Goal: Task Accomplishment & Management: Manage account settings

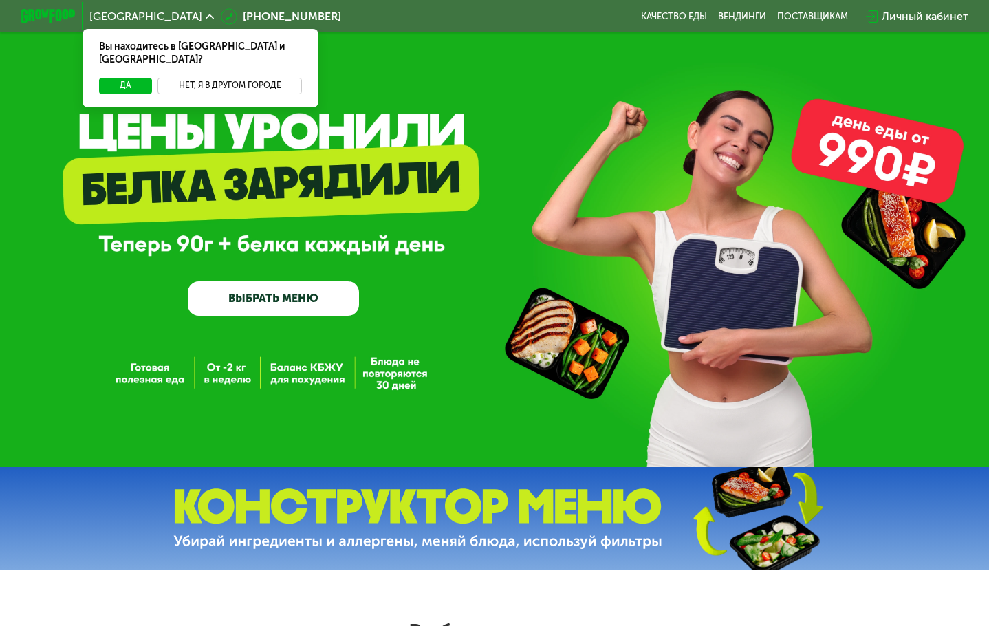
click at [264, 78] on button "Нет, я в другом городе" at bounding box center [230, 86] width 145 height 17
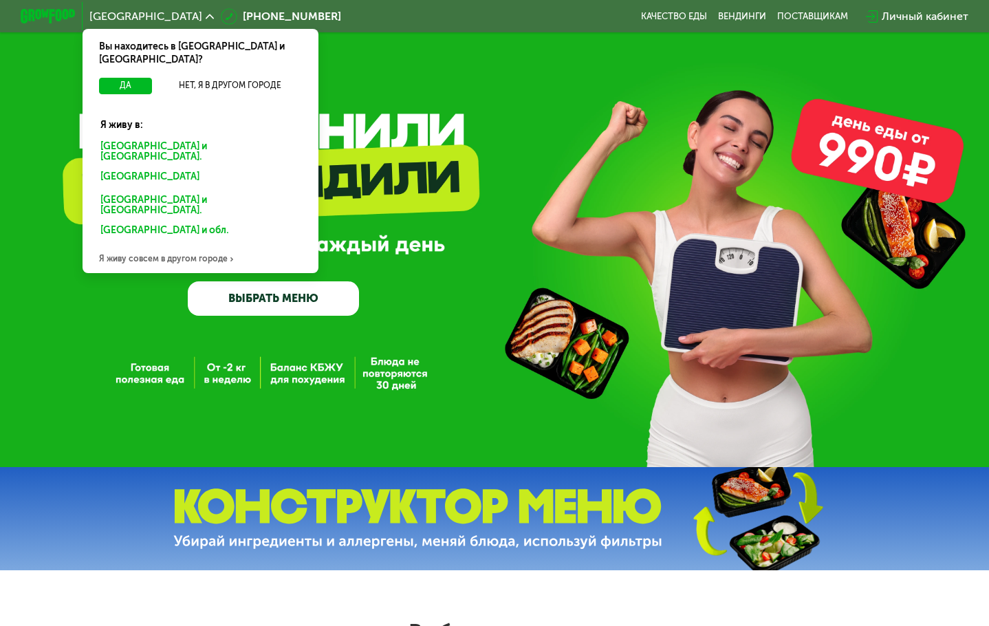
click at [150, 168] on div "Санкт-Петербурге и обл." at bounding box center [198, 179] width 215 height 22
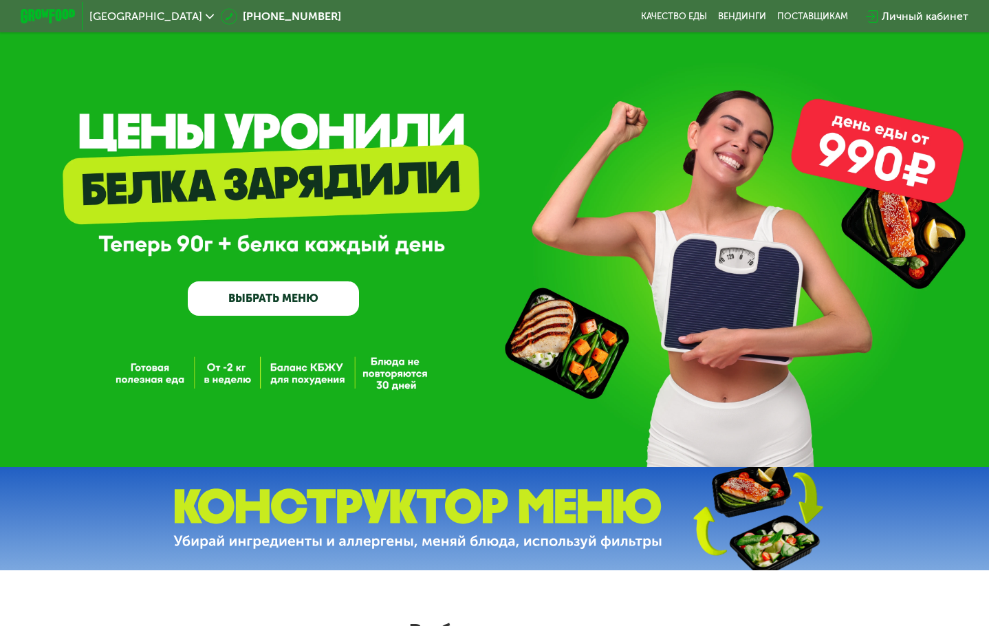
click at [927, 8] on div "Личный кабинет" at bounding box center [925, 16] width 87 height 17
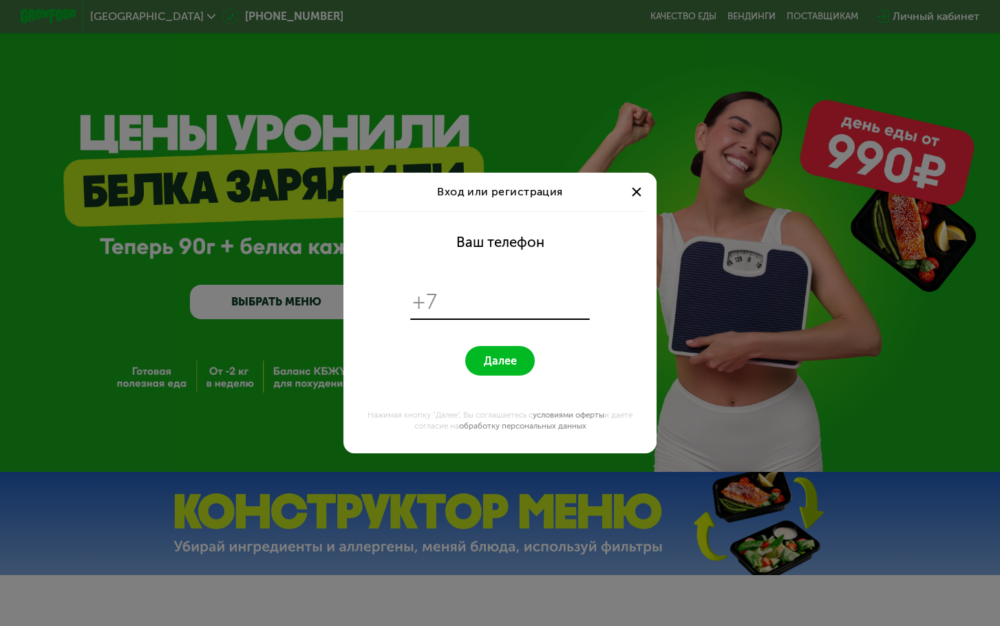
click at [497, 295] on input "tel" at bounding box center [515, 302] width 143 height 26
type input "**********"
click at [498, 365] on span "Далее" at bounding box center [500, 360] width 33 height 13
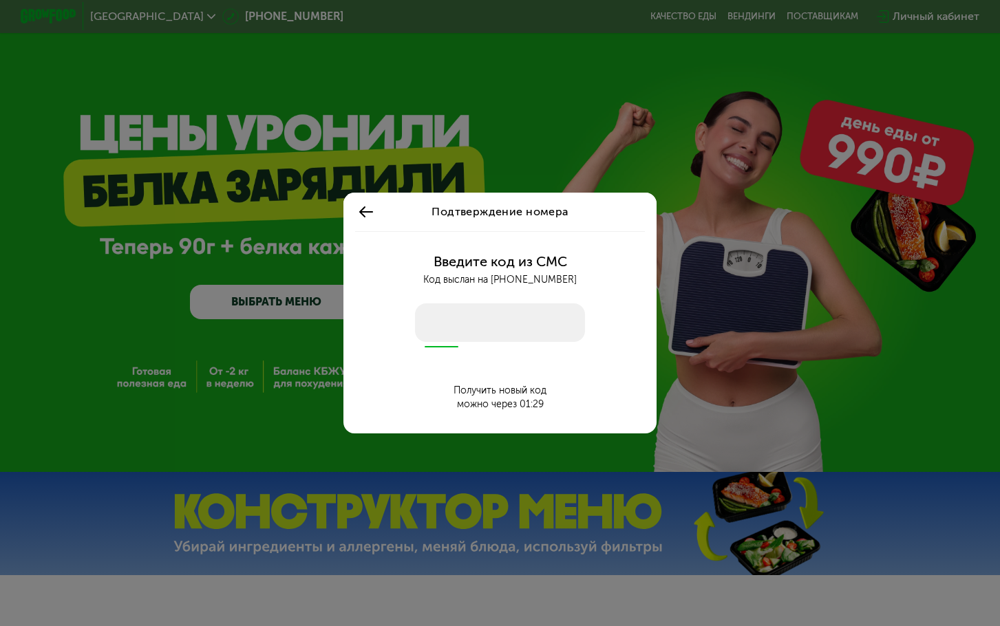
click at [466, 325] on input "number" at bounding box center [499, 322] width 169 height 39
click at [437, 321] on input "number" at bounding box center [499, 322] width 169 height 39
type input "*"
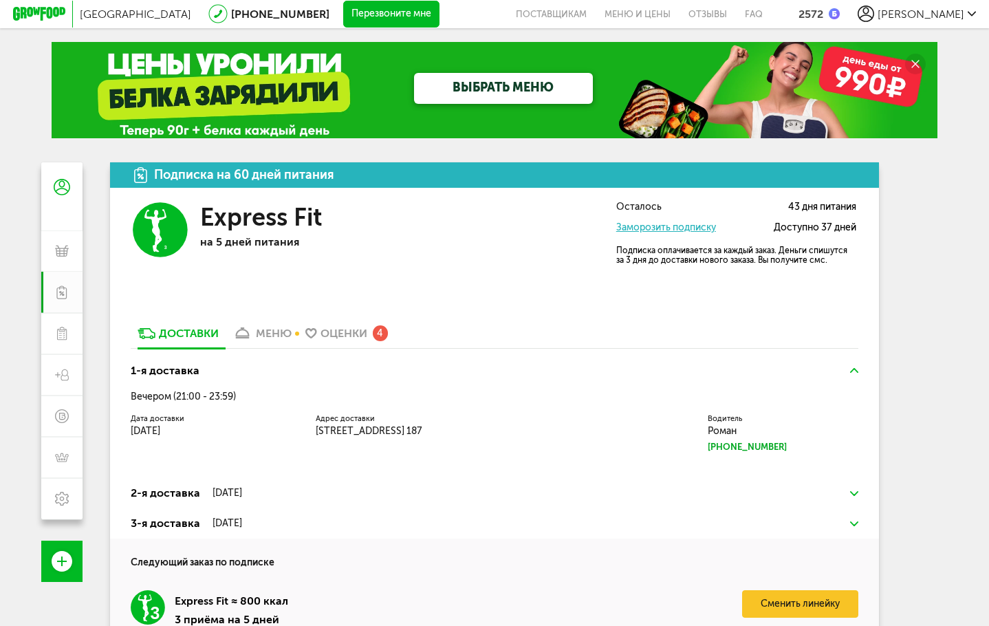
click at [690, 233] on link "Заморозить подписку" at bounding box center [666, 228] width 100 height 12
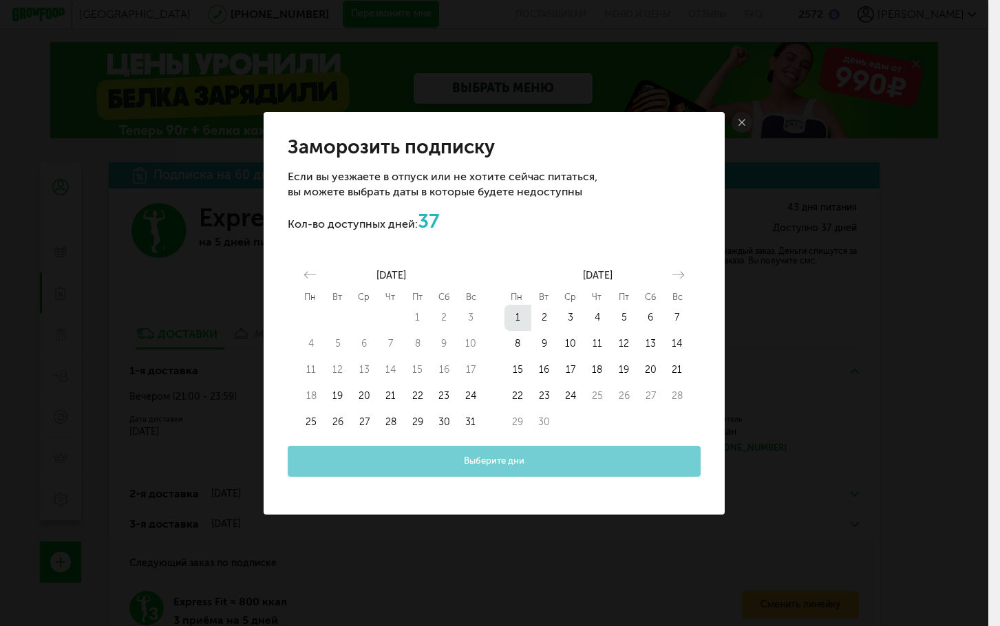
click at [523, 321] on button "1" at bounding box center [517, 318] width 27 height 26
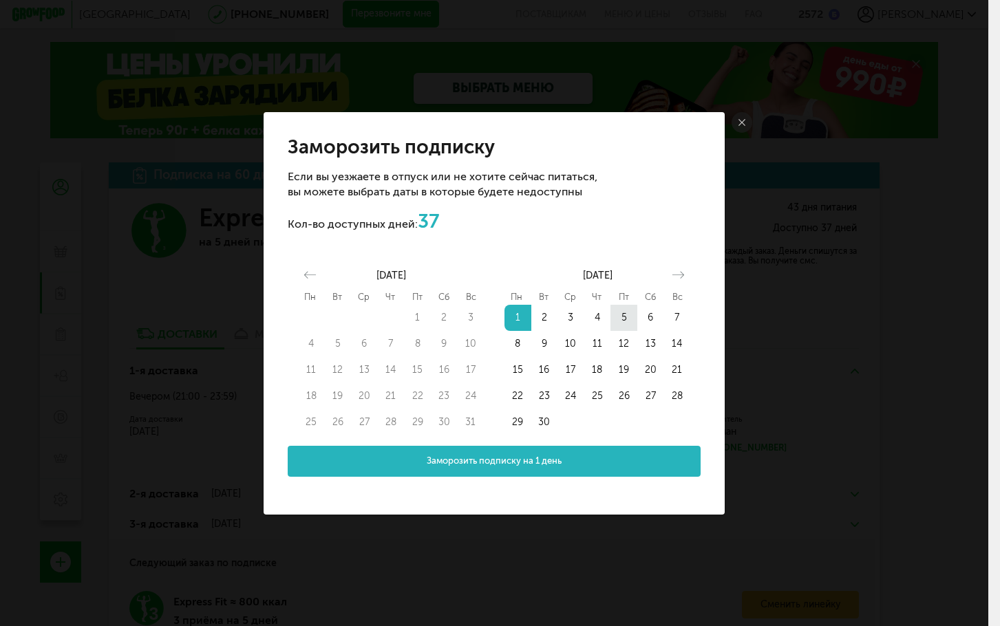
click at [613, 317] on button "5" at bounding box center [623, 318] width 27 height 26
click at [596, 457] on button "Заморозить подписку на 5 дней" at bounding box center [494, 461] width 413 height 31
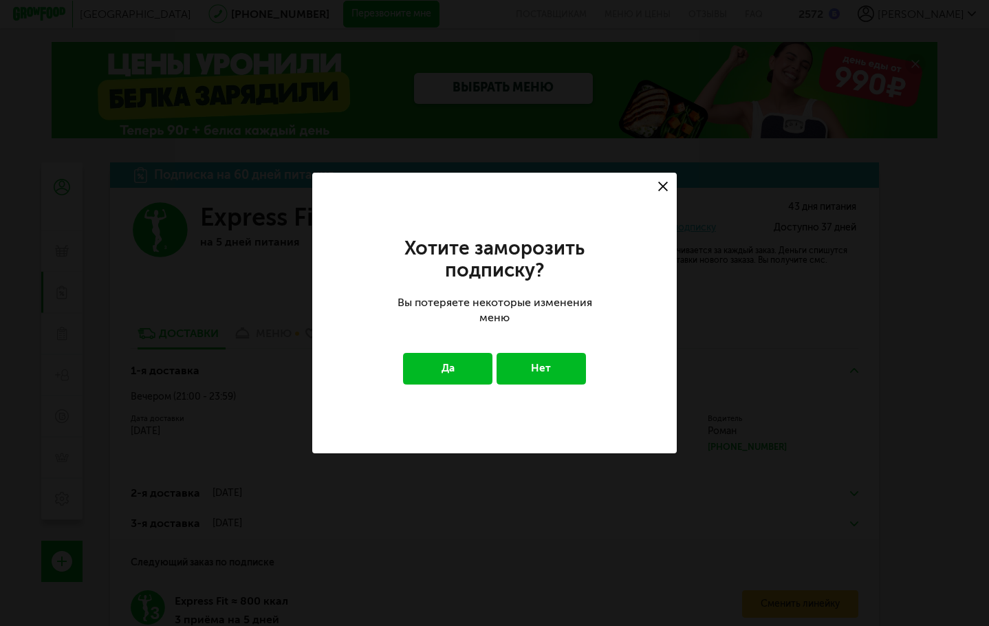
click at [481, 365] on button "Да" at bounding box center [447, 369] width 89 height 32
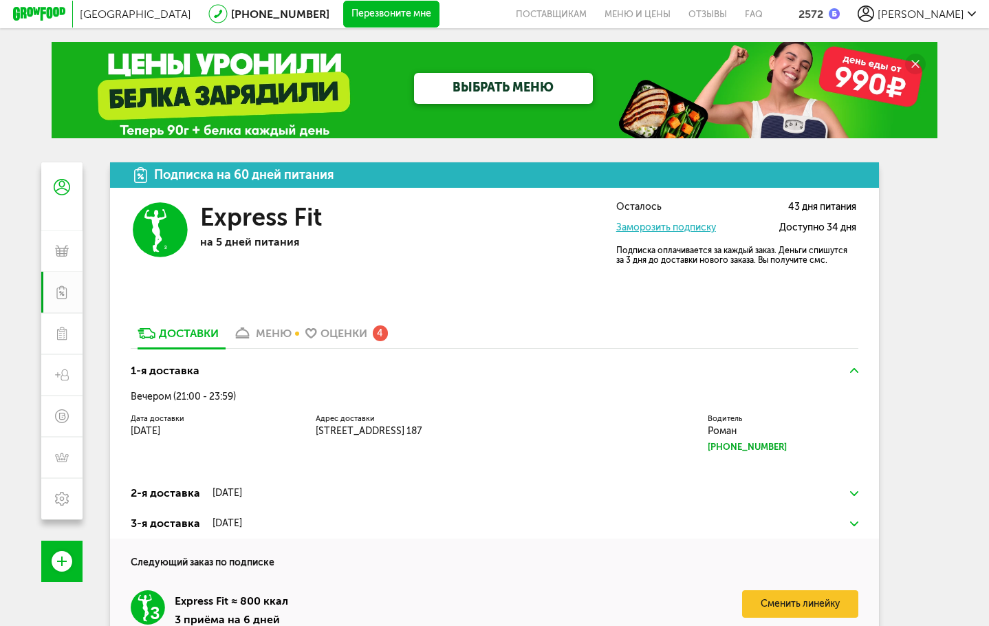
click at [192, 335] on div "Доставки" at bounding box center [189, 333] width 60 height 13
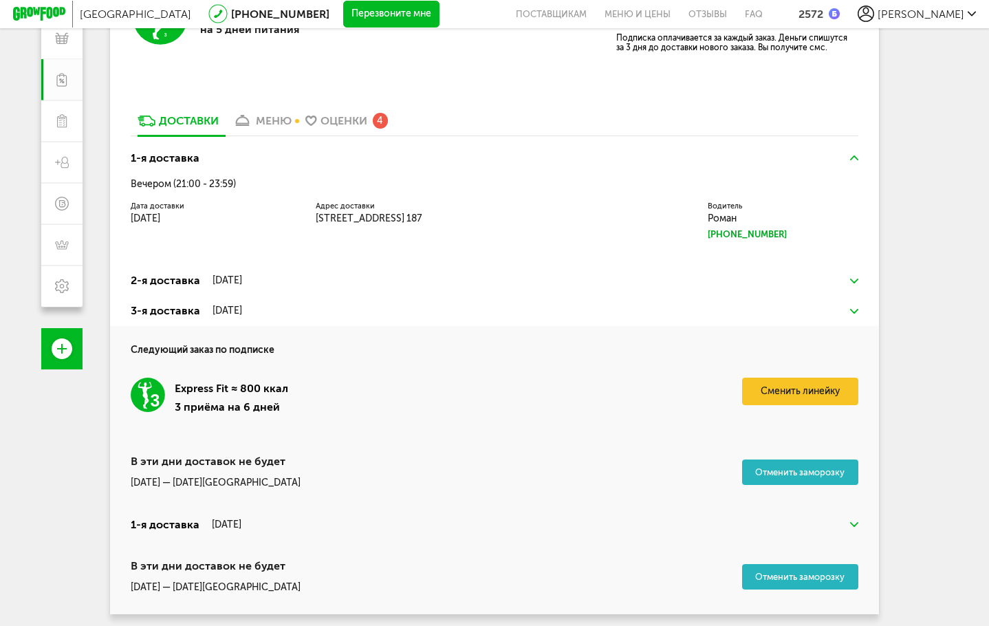
scroll to position [217, 0]
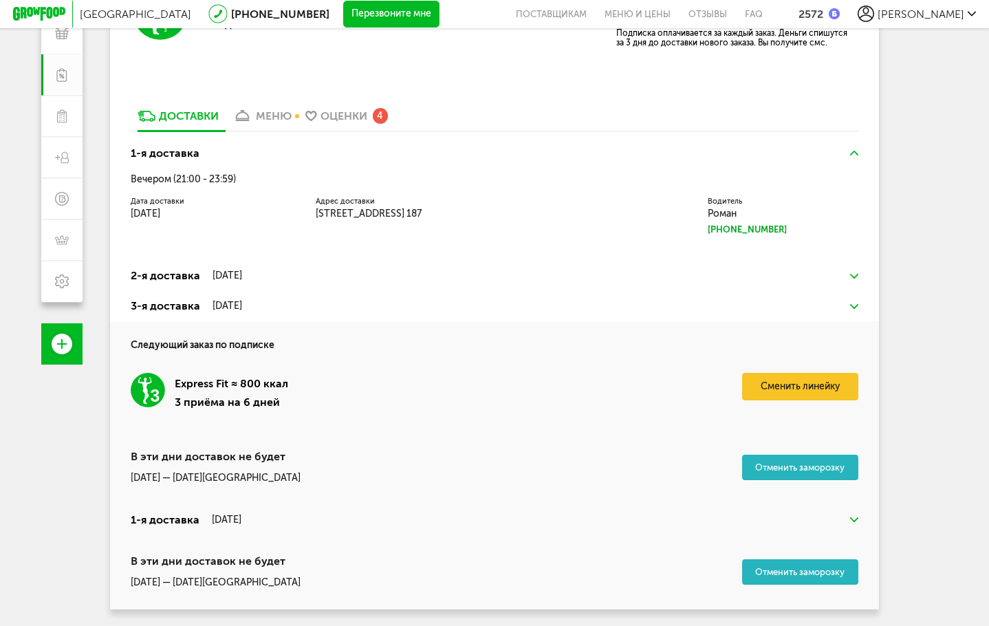
click at [241, 520] on div "31 августа, воскресенье" at bounding box center [227, 520] width 30 height 11
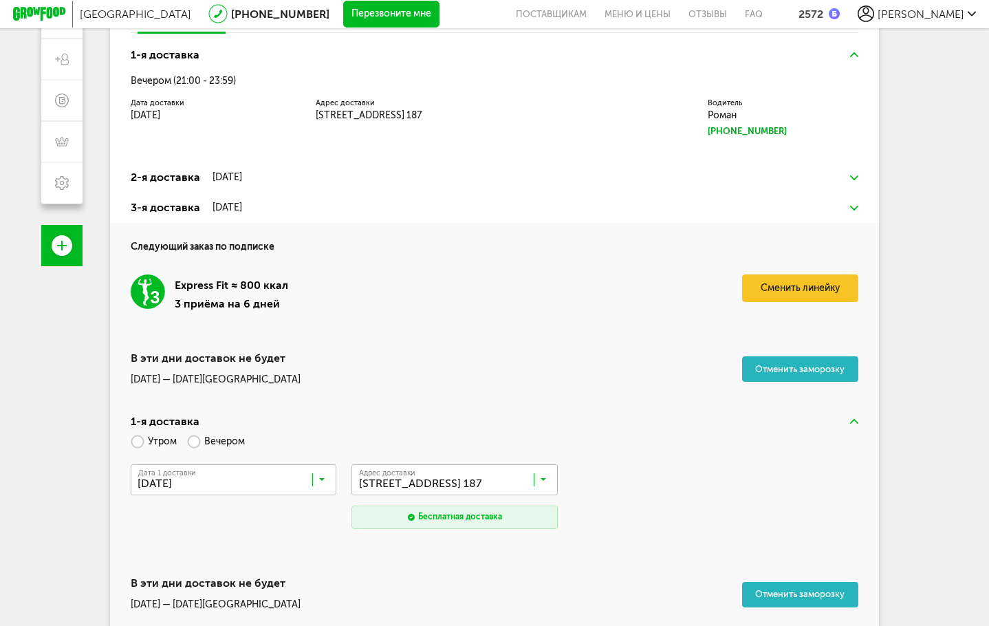
scroll to position [323, 0]
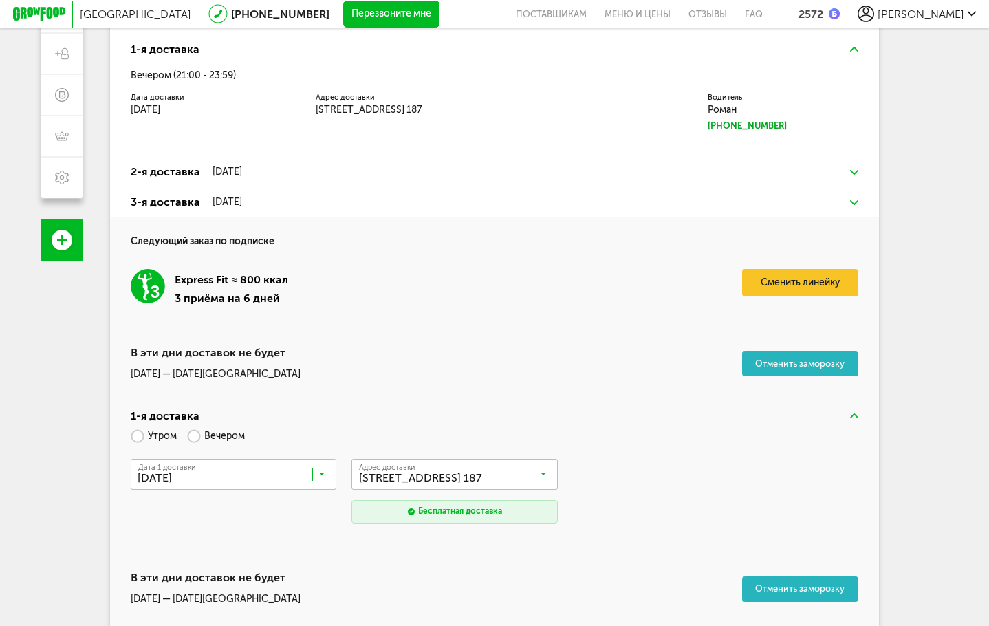
click at [854, 414] on h3 "1-я доставка" at bounding box center [495, 416] width 729 height 17
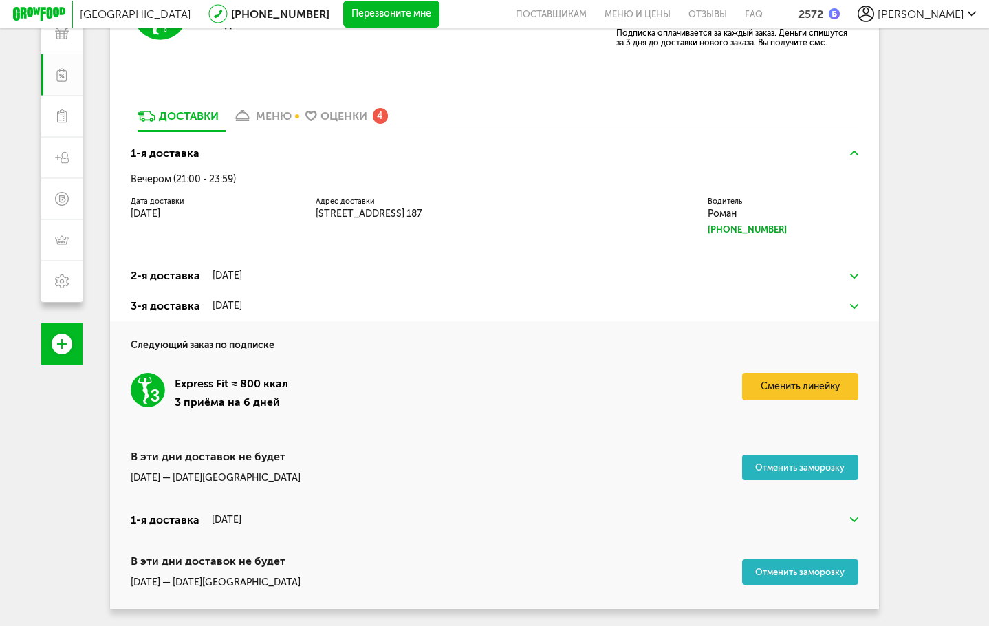
click at [810, 573] on button "Отменить заморозку" at bounding box center [800, 571] width 117 height 25
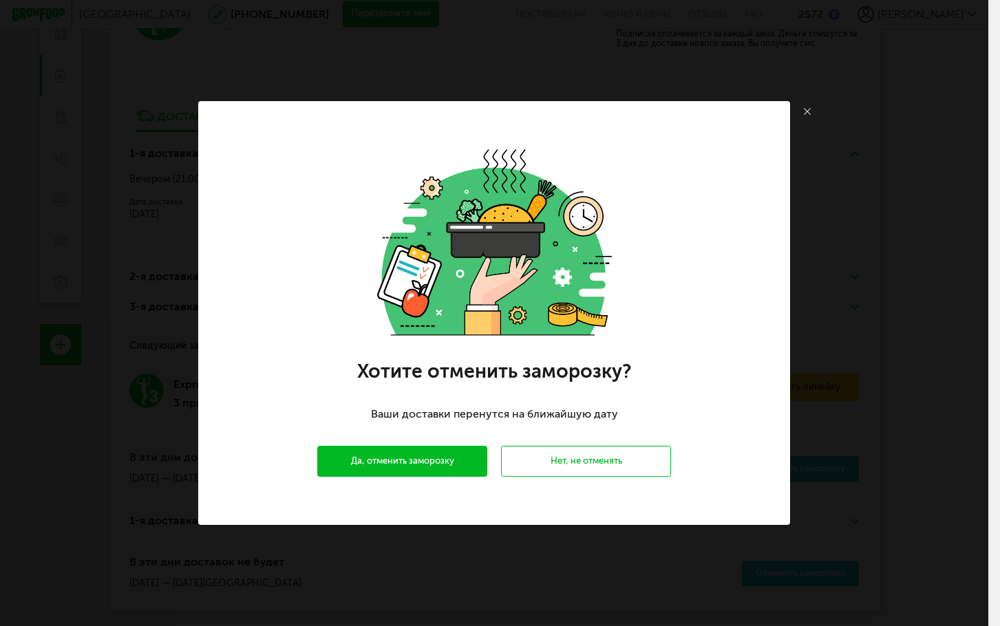
click at [451, 469] on button "Да, отменить заморозку" at bounding box center [402, 461] width 170 height 31
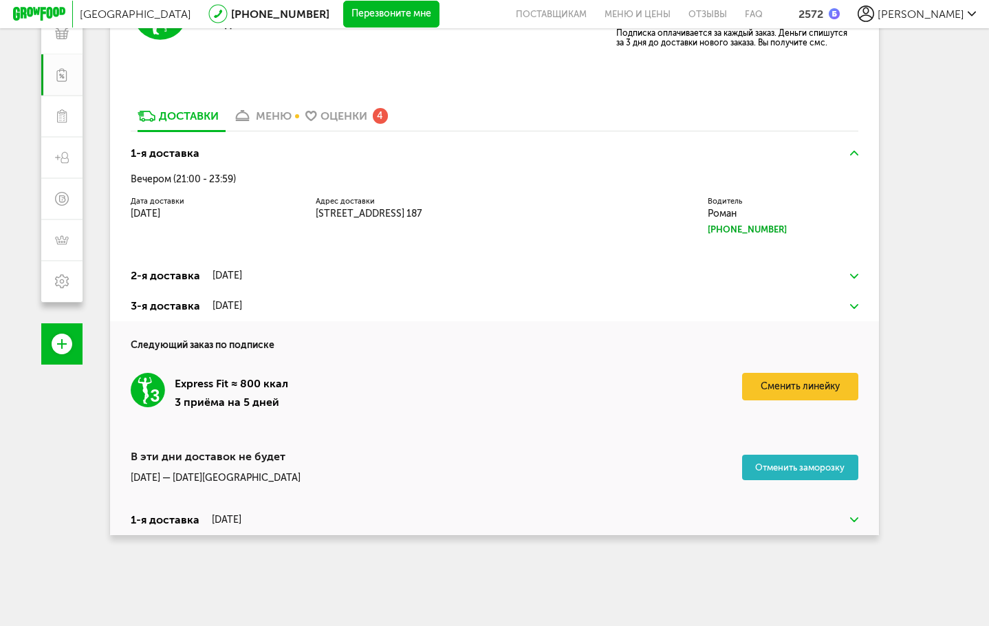
click at [833, 471] on button "Отменить заморозку" at bounding box center [800, 467] width 117 height 25
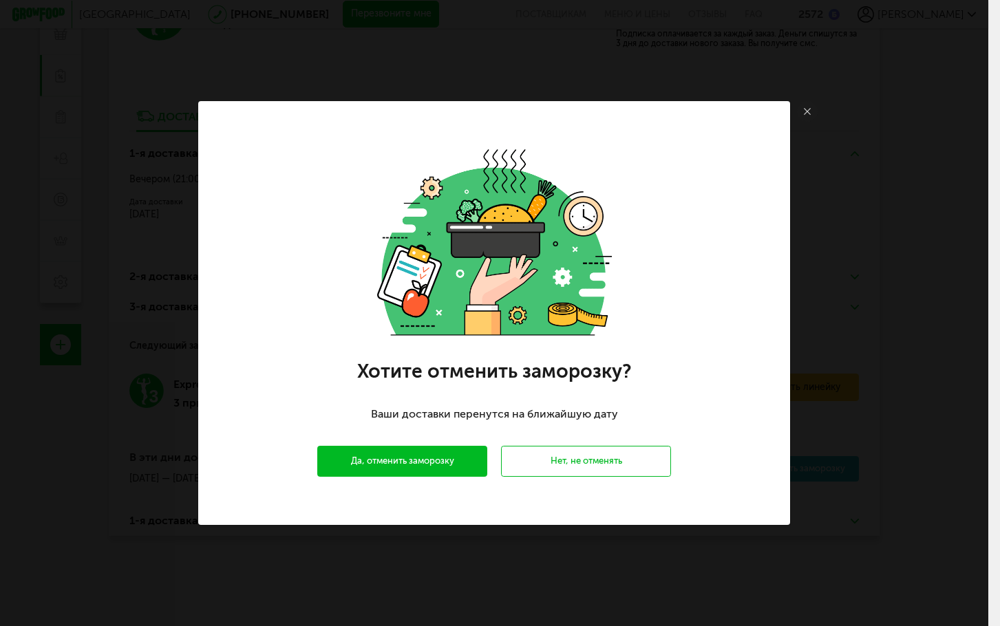
click at [433, 475] on button "Да, отменить заморозку" at bounding box center [402, 461] width 170 height 31
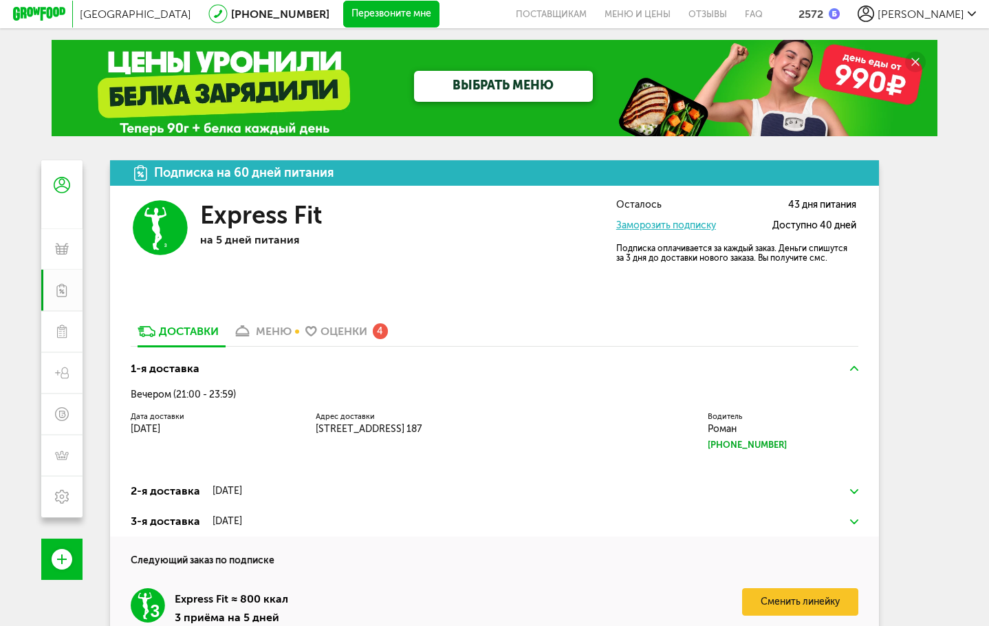
scroll to position [0, 0]
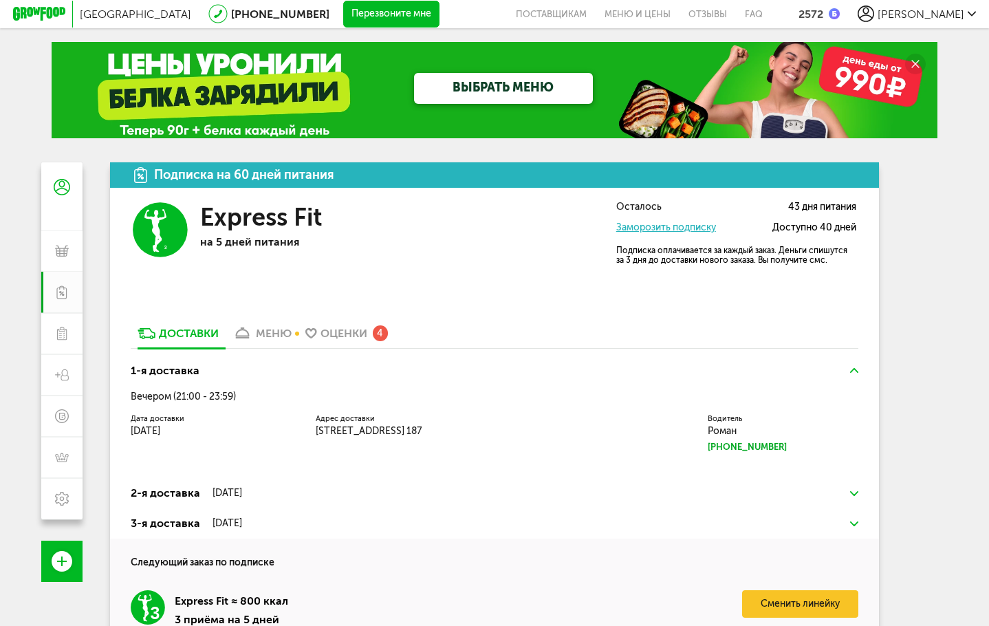
click at [671, 222] on link "Заморозить подписку" at bounding box center [666, 228] width 100 height 12
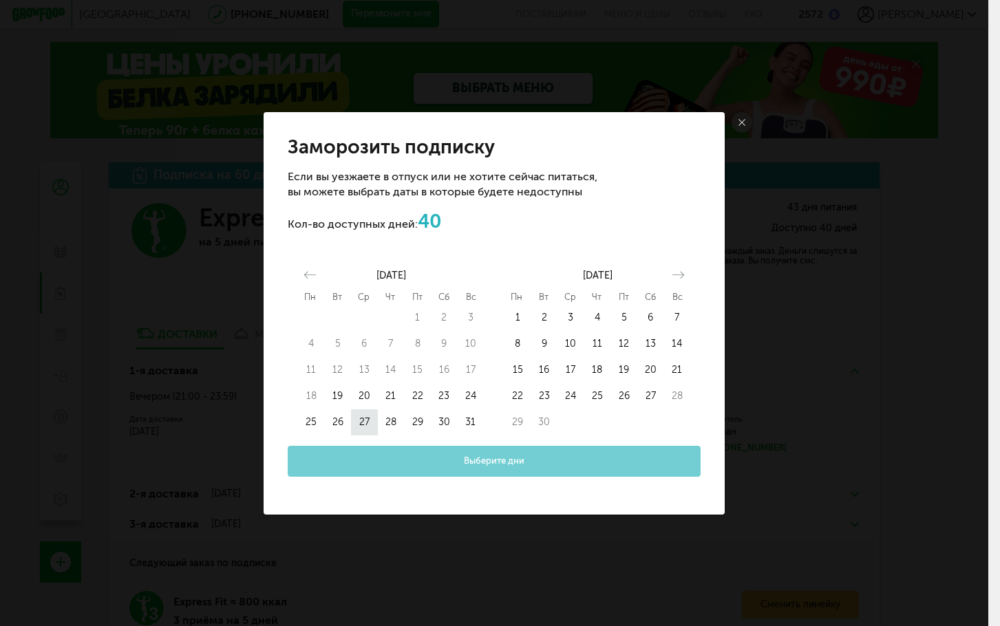
click at [366, 427] on button "27" at bounding box center [364, 422] width 27 height 26
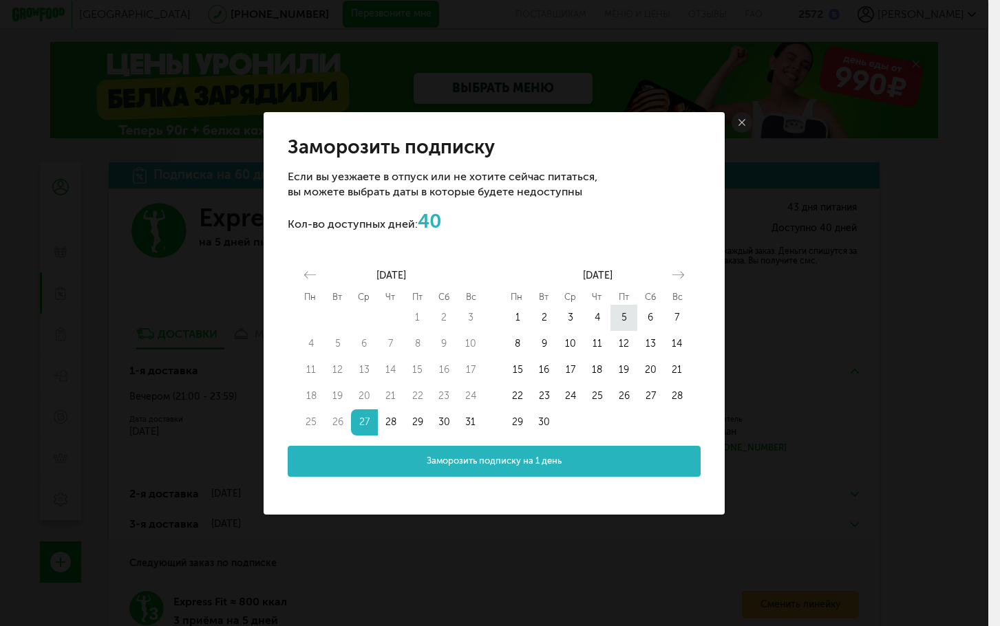
click at [616, 319] on button "5" at bounding box center [623, 318] width 27 height 26
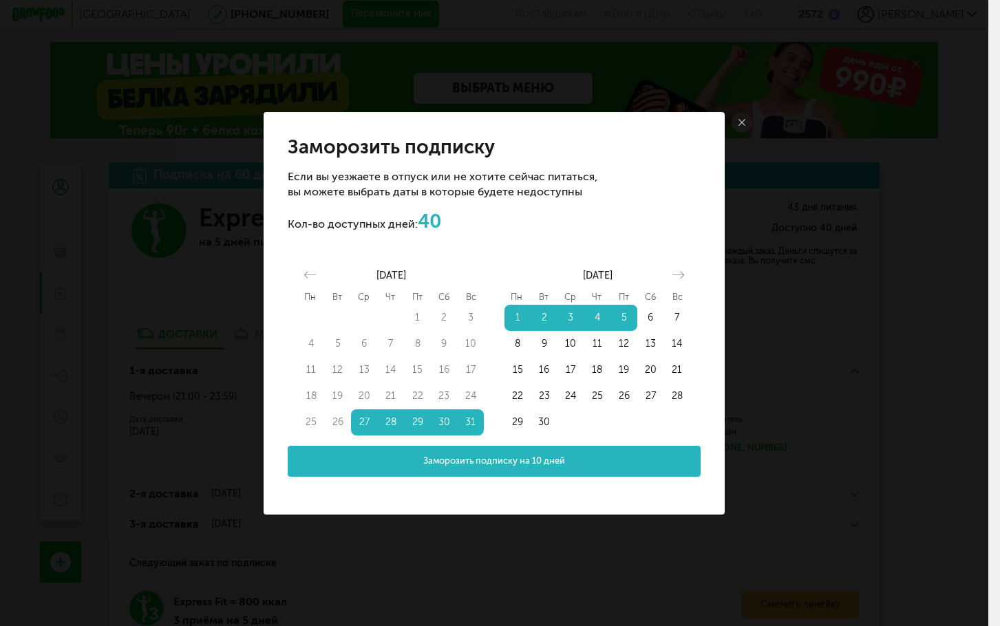
click at [538, 470] on button "Заморозить подписку на 10 дней" at bounding box center [494, 461] width 413 height 31
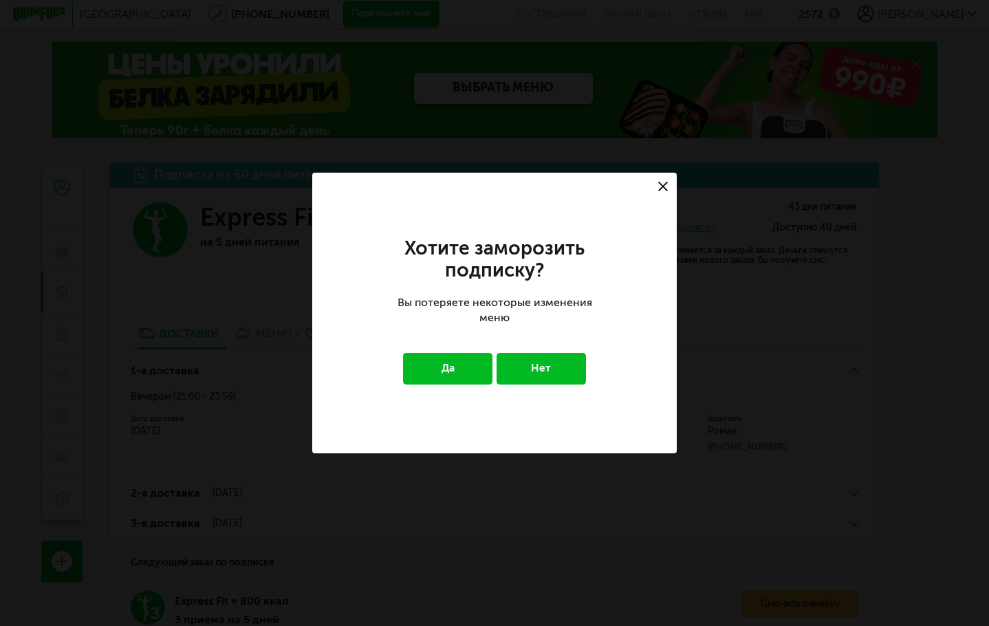
click at [464, 364] on button "Да" at bounding box center [447, 369] width 89 height 32
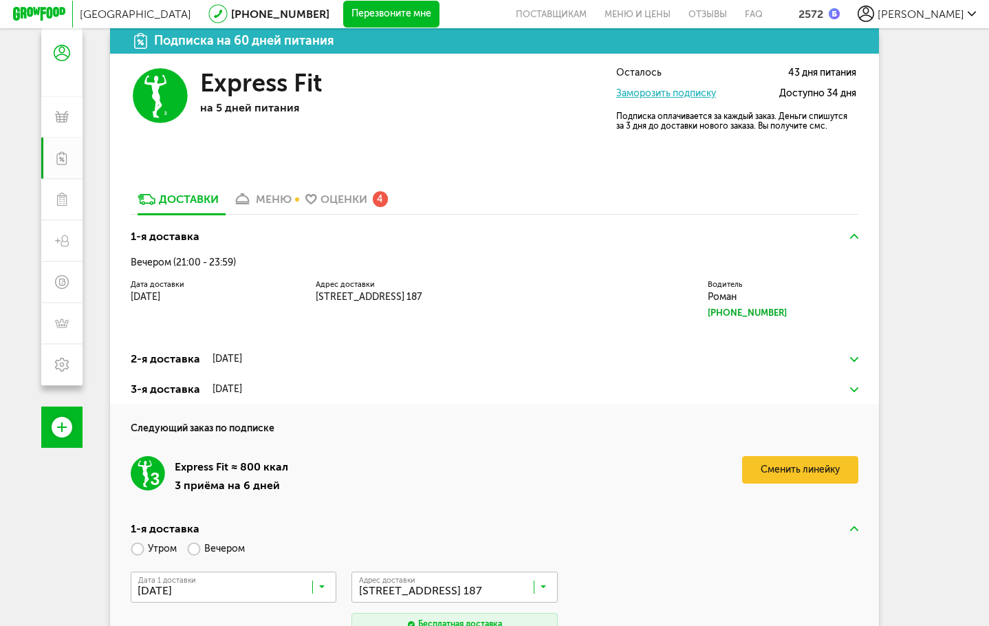
scroll to position [248, 0]
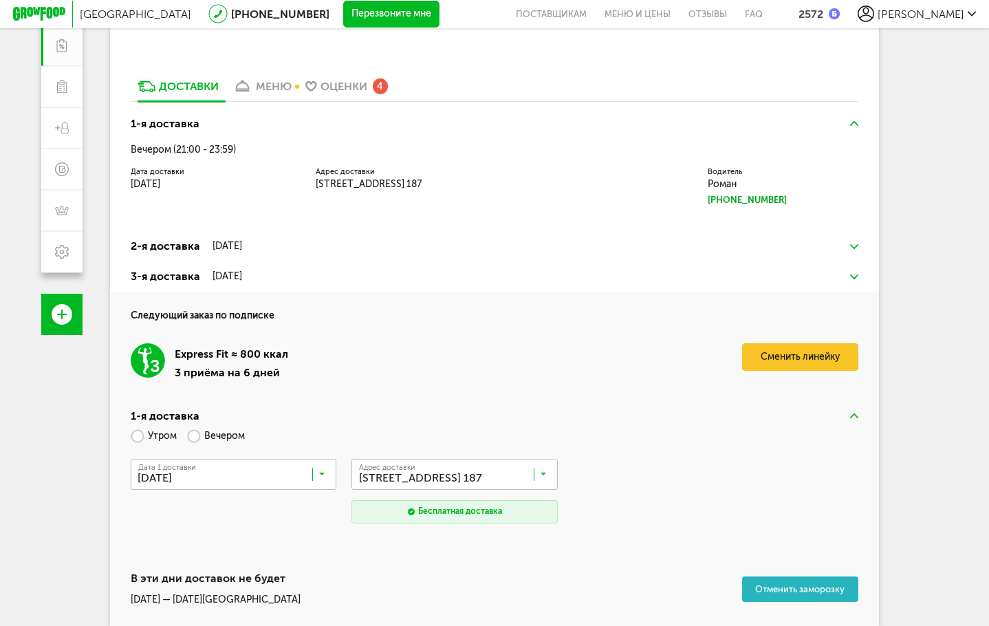
click at [857, 412] on h3 "1-я доставка" at bounding box center [495, 416] width 729 height 17
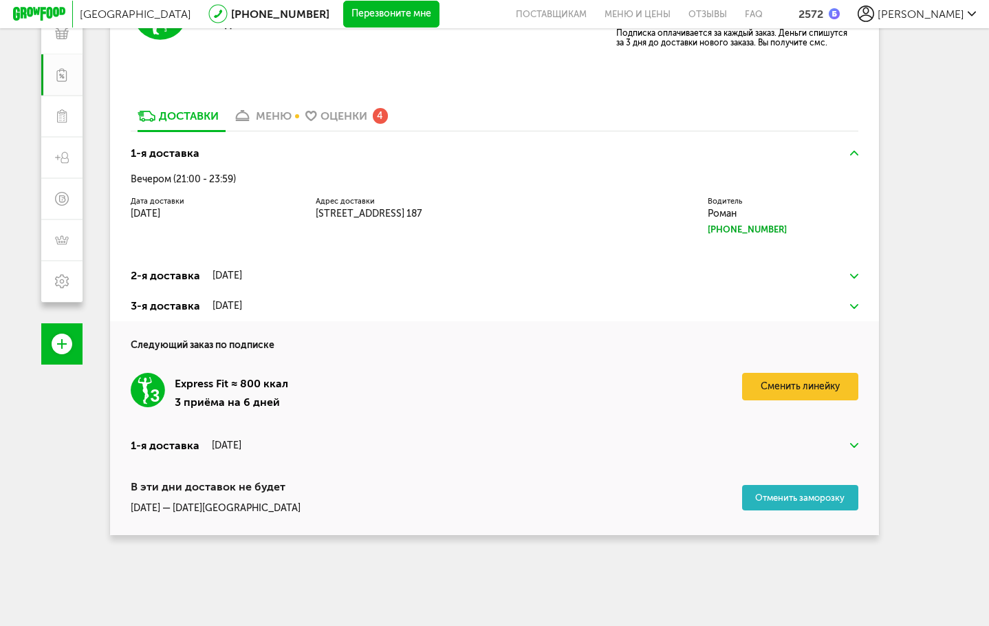
scroll to position [217, 0]
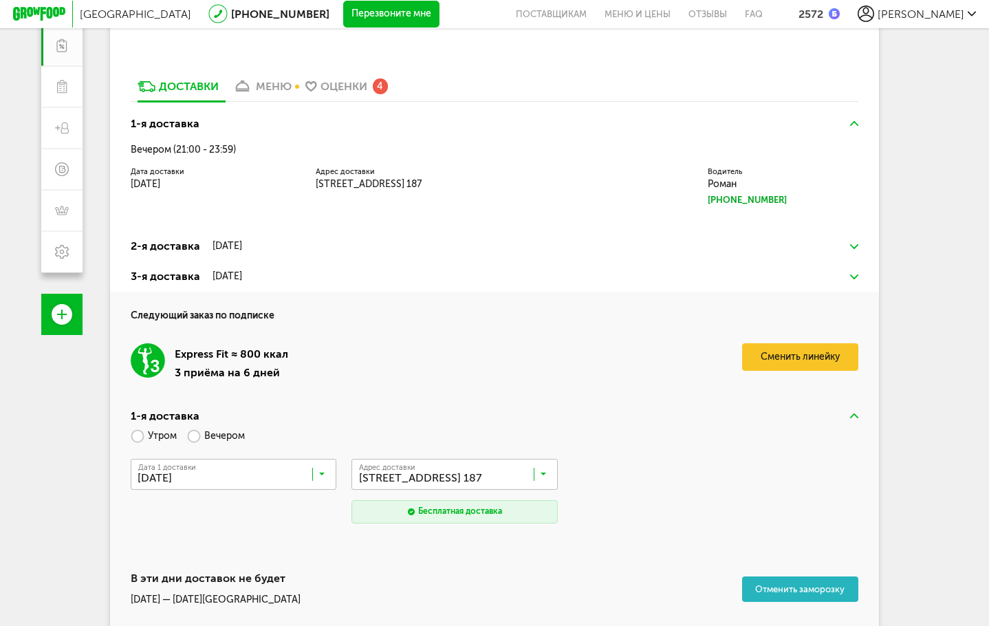
scroll to position [248, 0]
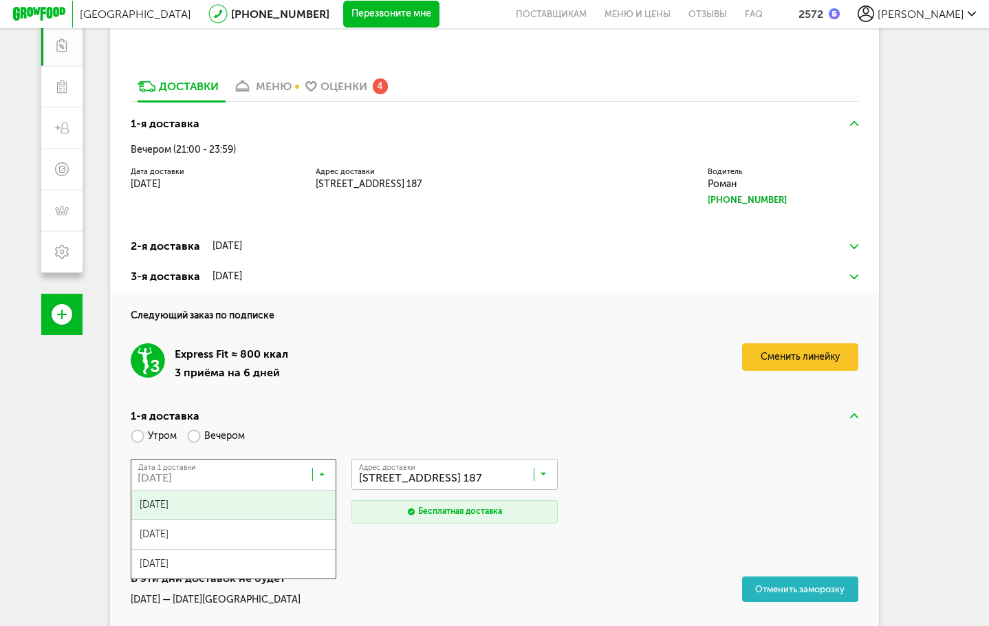
click at [226, 477] on input "Search for option" at bounding box center [237, 477] width 206 height 23
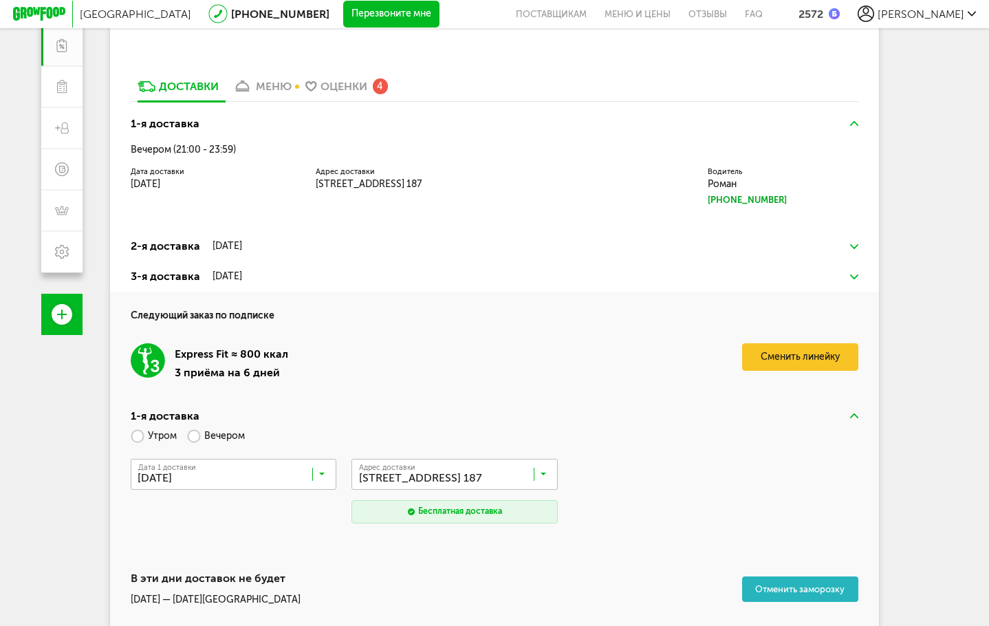
click at [305, 434] on div "Утром Вечером" at bounding box center [495, 436] width 729 height 24
click at [242, 272] on div "24 августа, воскресенье" at bounding box center [228, 276] width 30 height 11
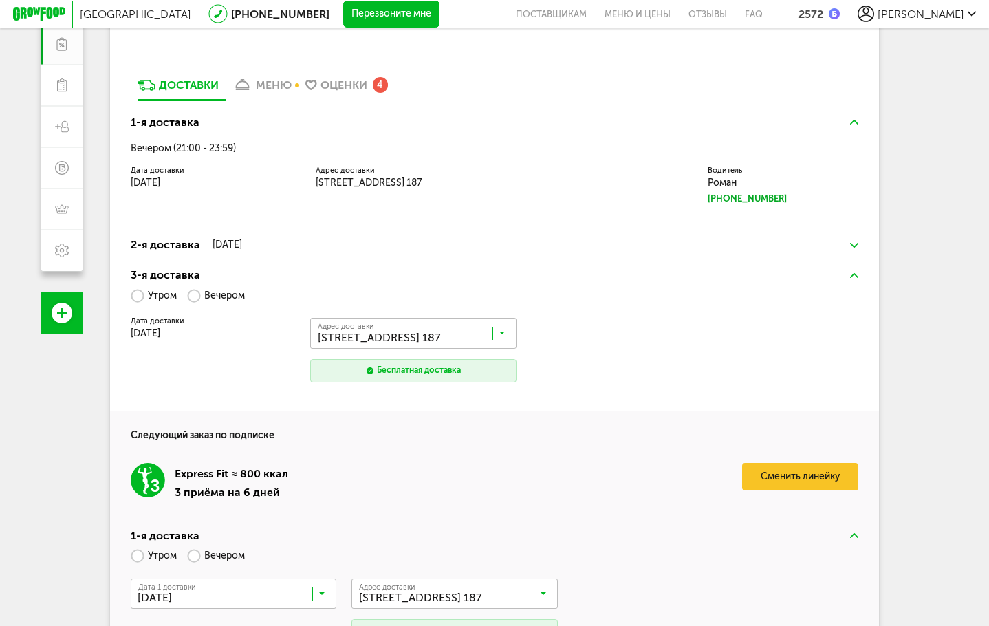
click at [855, 275] on img at bounding box center [854, 275] width 8 height 5
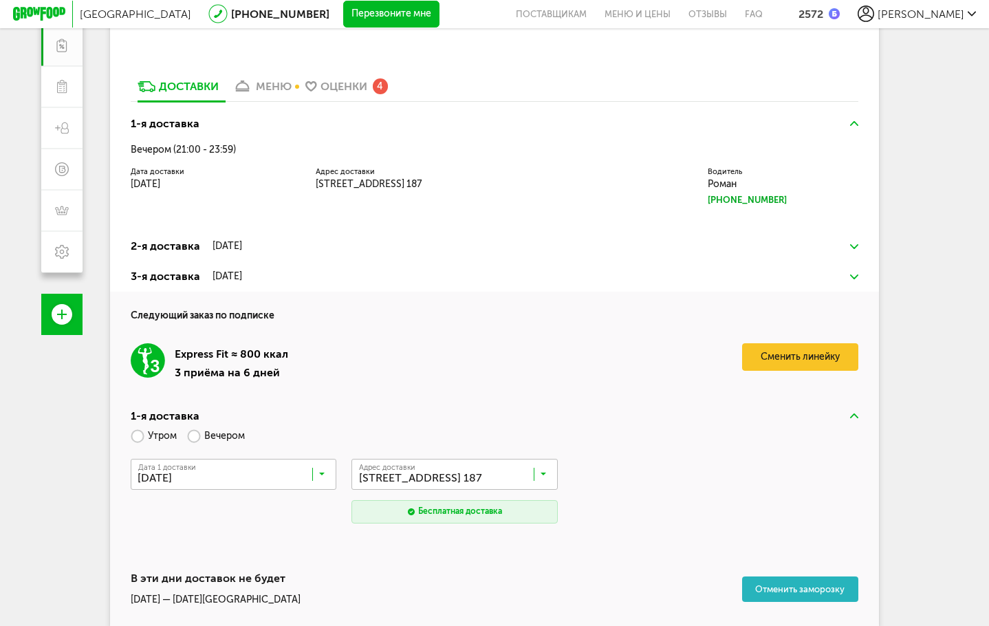
click at [854, 420] on h3 "1-я доставка" at bounding box center [495, 416] width 729 height 17
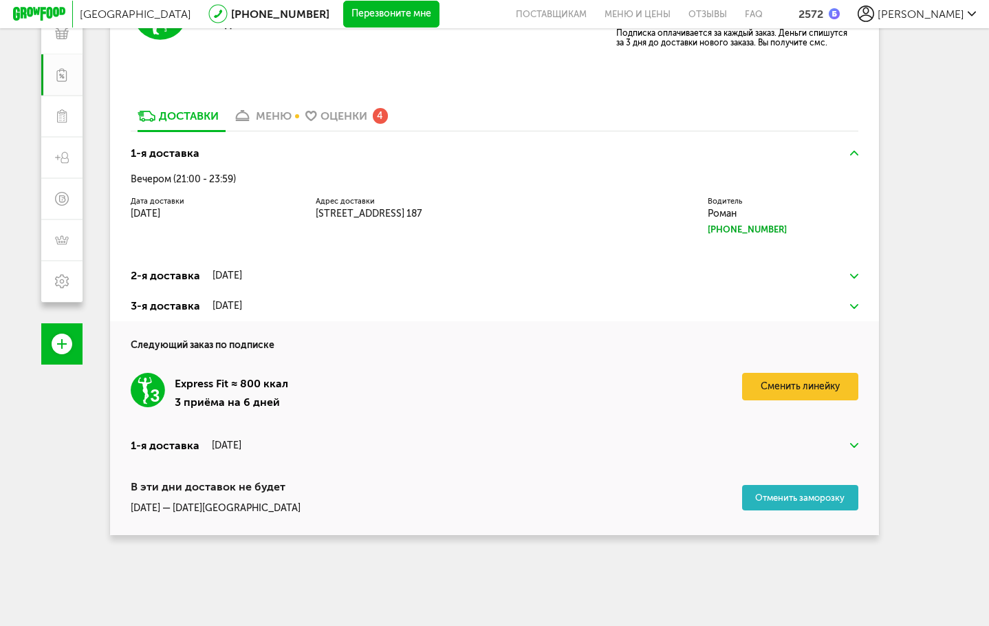
scroll to position [217, 0]
click at [852, 444] on img at bounding box center [854, 445] width 8 height 5
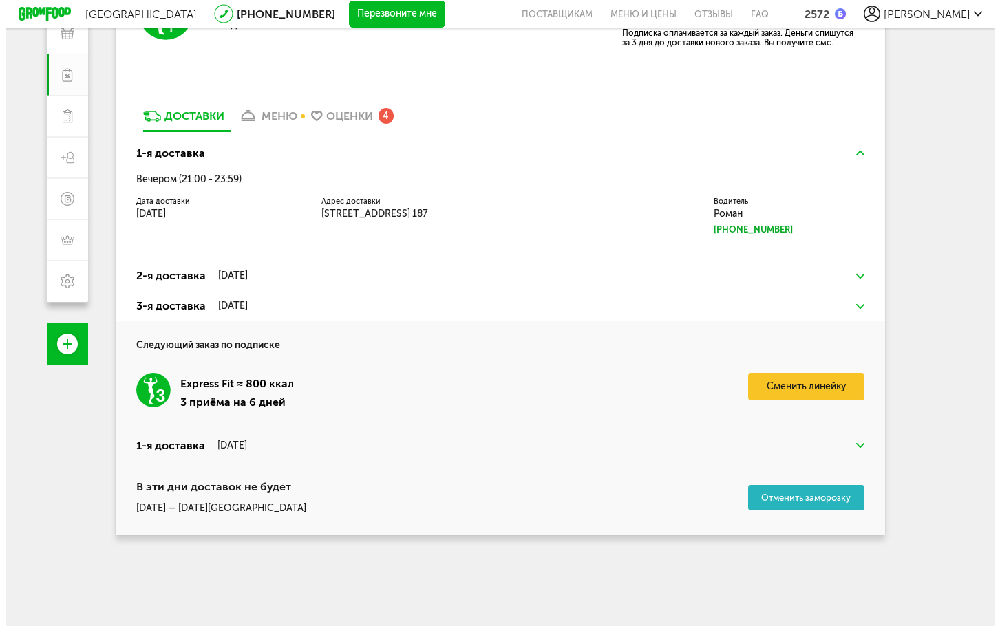
scroll to position [248, 0]
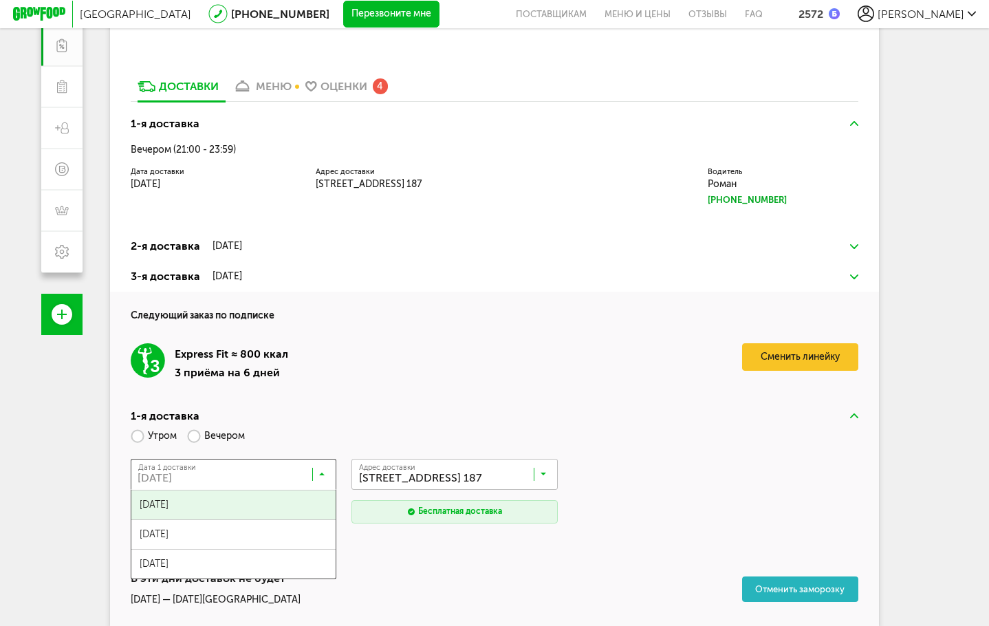
click at [270, 473] on input "Search for option" at bounding box center [237, 477] width 206 height 23
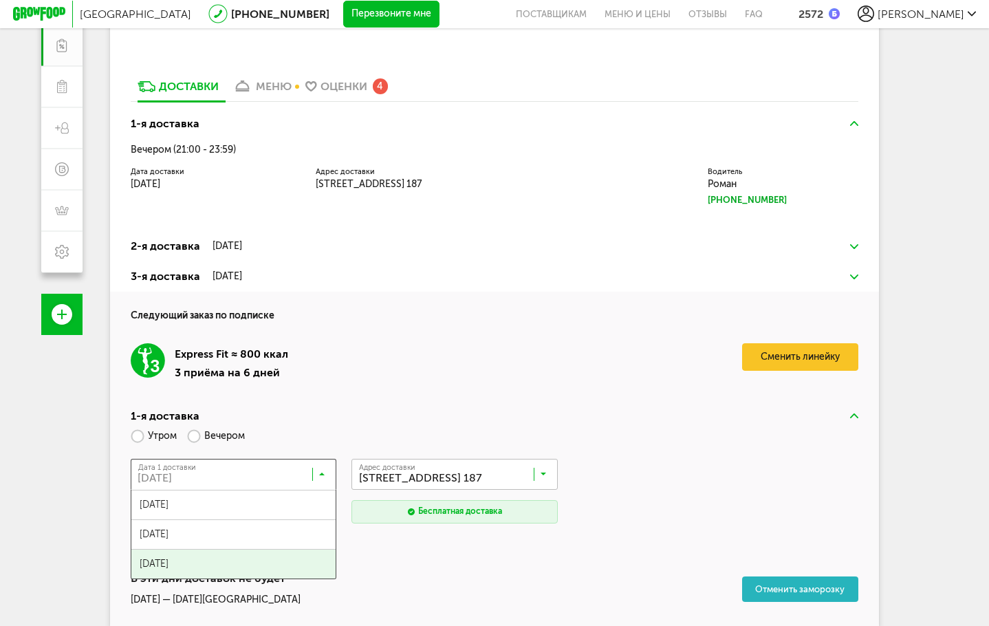
click at [513, 428] on div "Утром Вечером" at bounding box center [495, 436] width 729 height 24
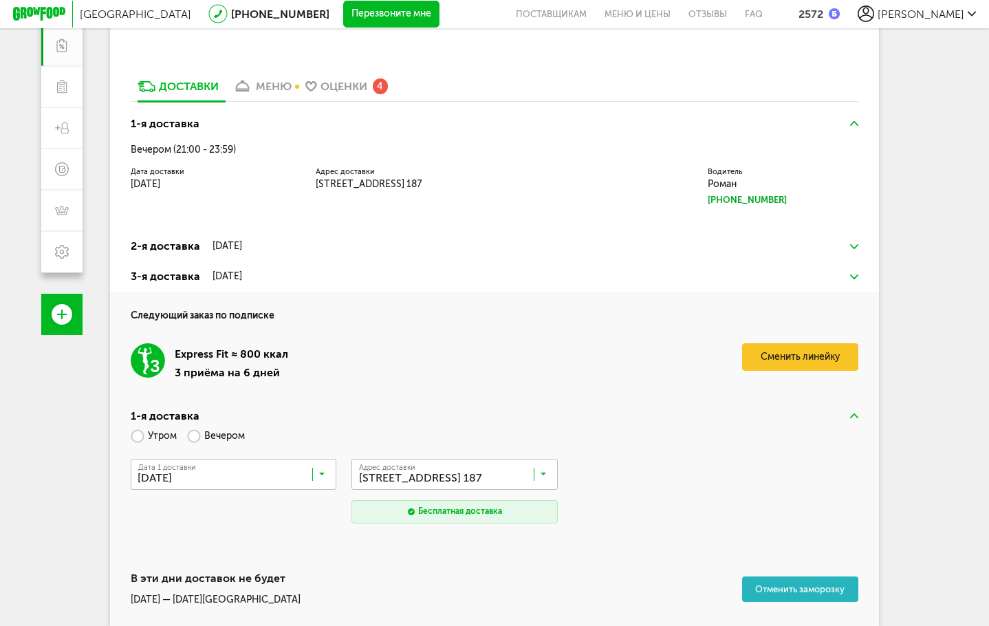
click at [259, 596] on p "27 августа, среда — 05 сентября, пятница" at bounding box center [216, 600] width 170 height 12
click at [801, 586] on button "Отменить заморозку" at bounding box center [800, 589] width 117 height 25
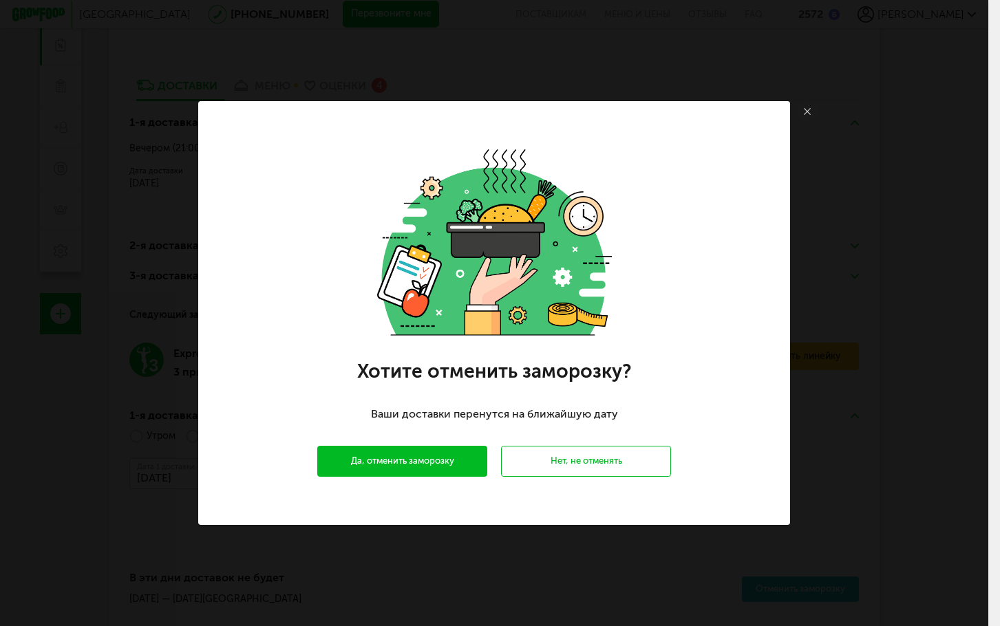
click at [425, 456] on button "Да, отменить заморозку" at bounding box center [402, 461] width 170 height 31
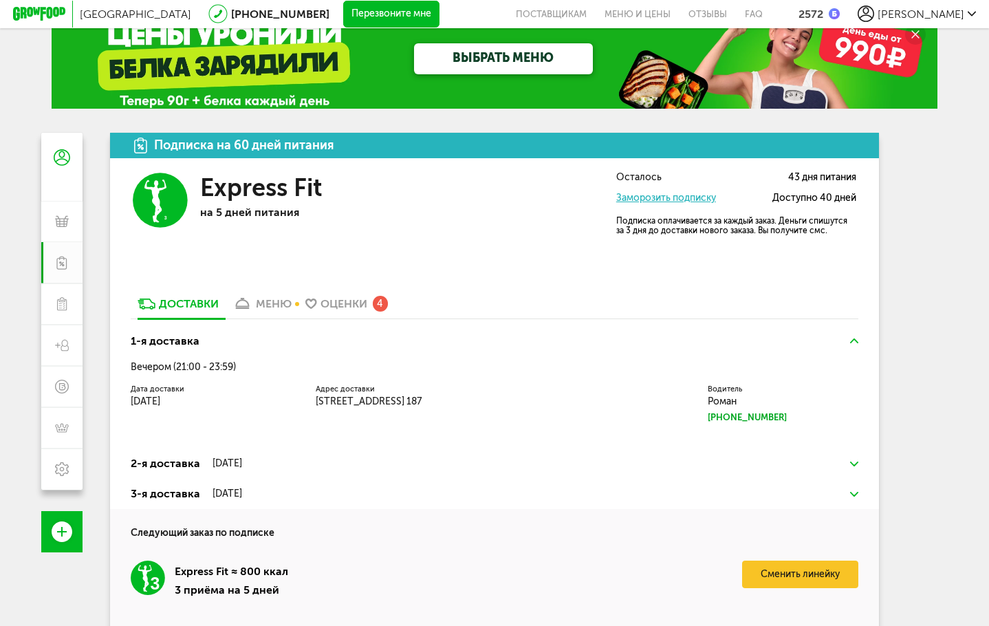
scroll to position [0, 0]
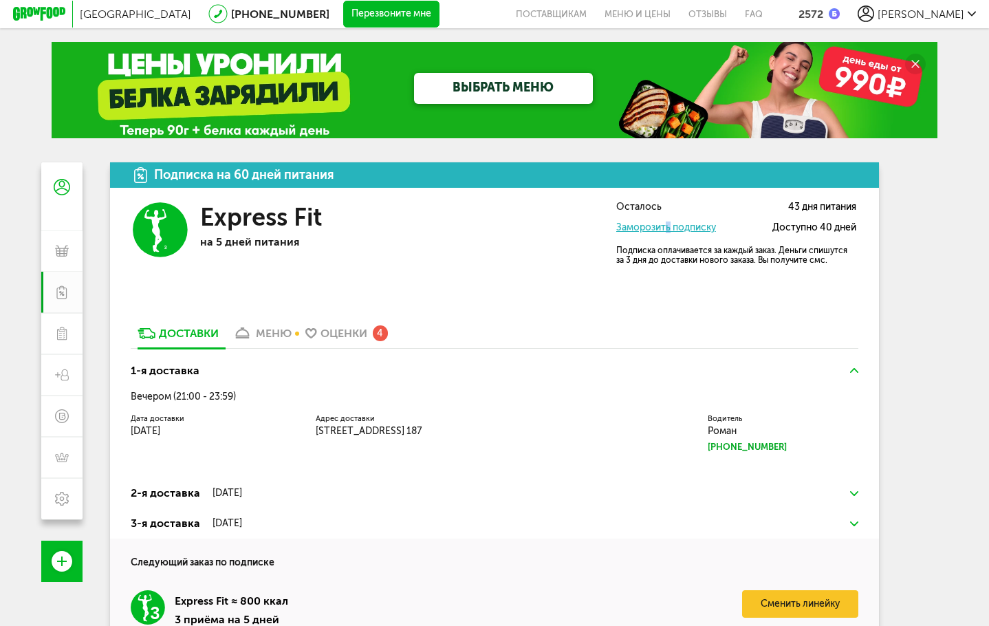
click at [669, 224] on link "Заморозить подписку" at bounding box center [666, 228] width 100 height 12
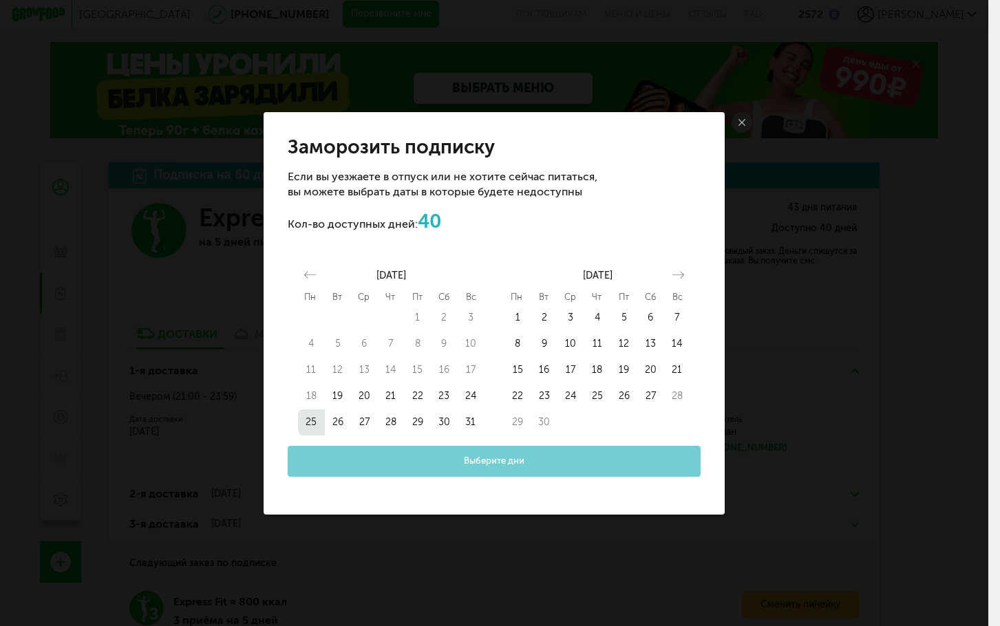
click at [314, 422] on button "25" at bounding box center [311, 422] width 27 height 26
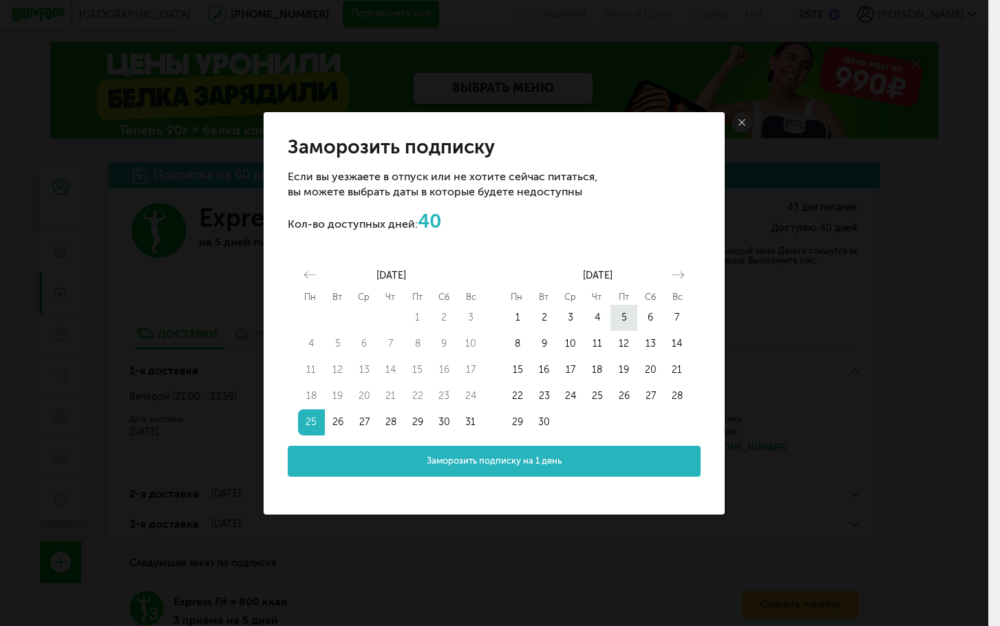
click at [621, 314] on button "5" at bounding box center [623, 318] width 27 height 26
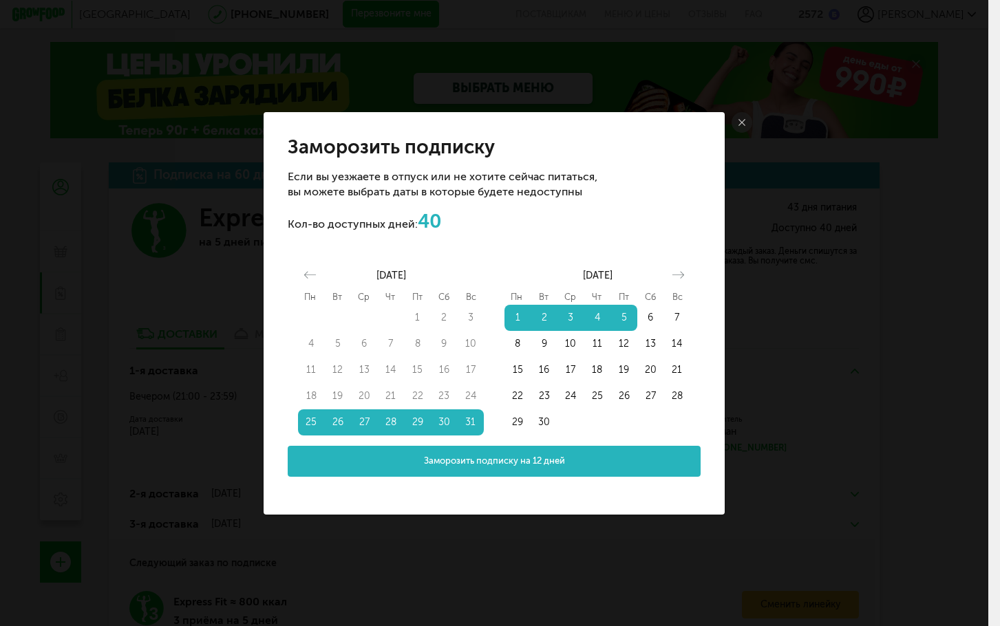
click at [521, 460] on span "Заморозить подписку на 12 дней" at bounding box center [494, 461] width 141 height 13
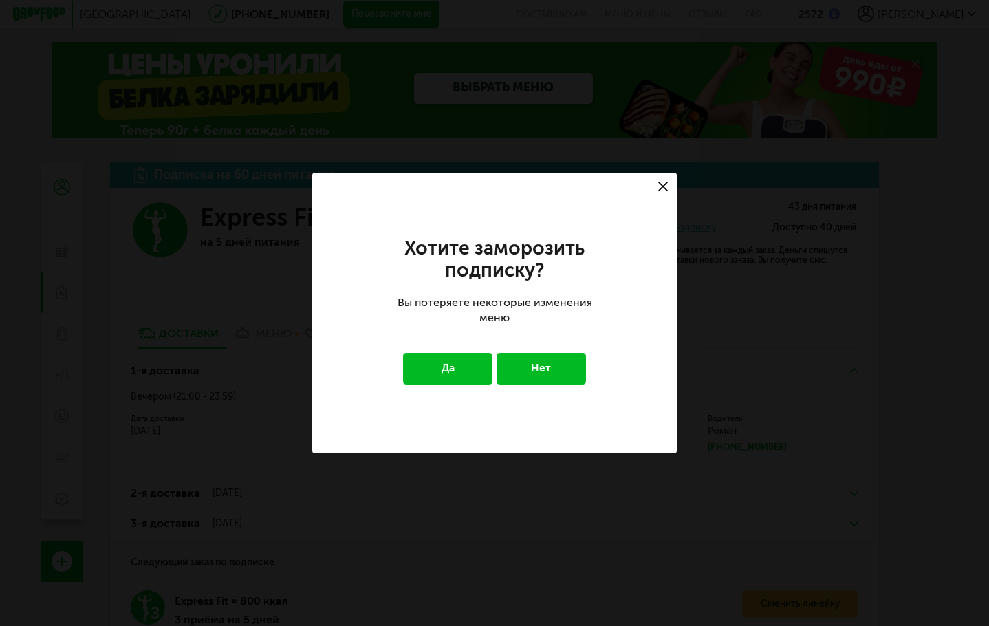
click at [447, 376] on button "Да" at bounding box center [447, 369] width 89 height 32
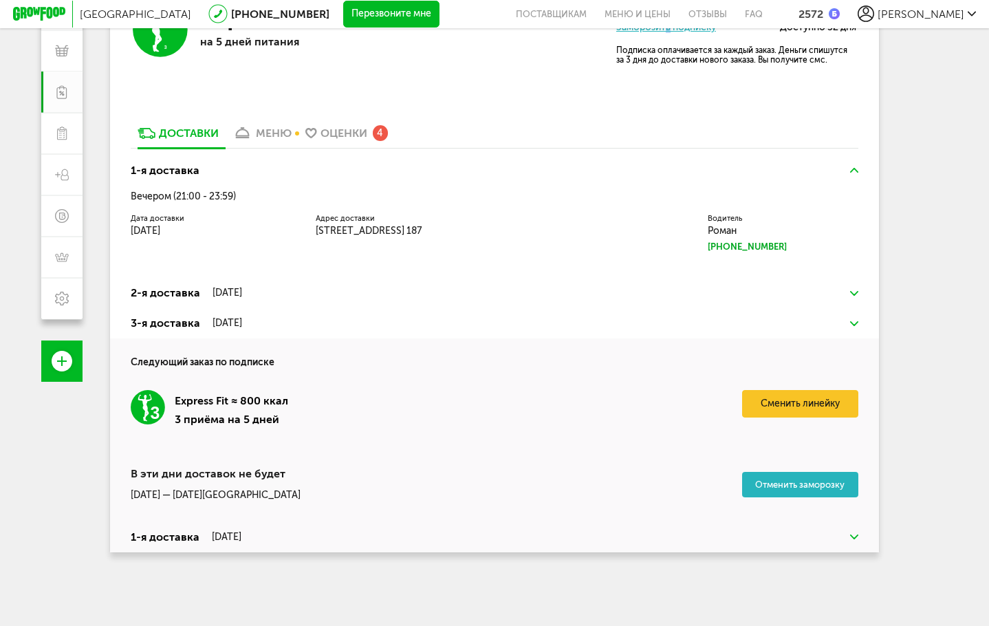
scroll to position [217, 0]
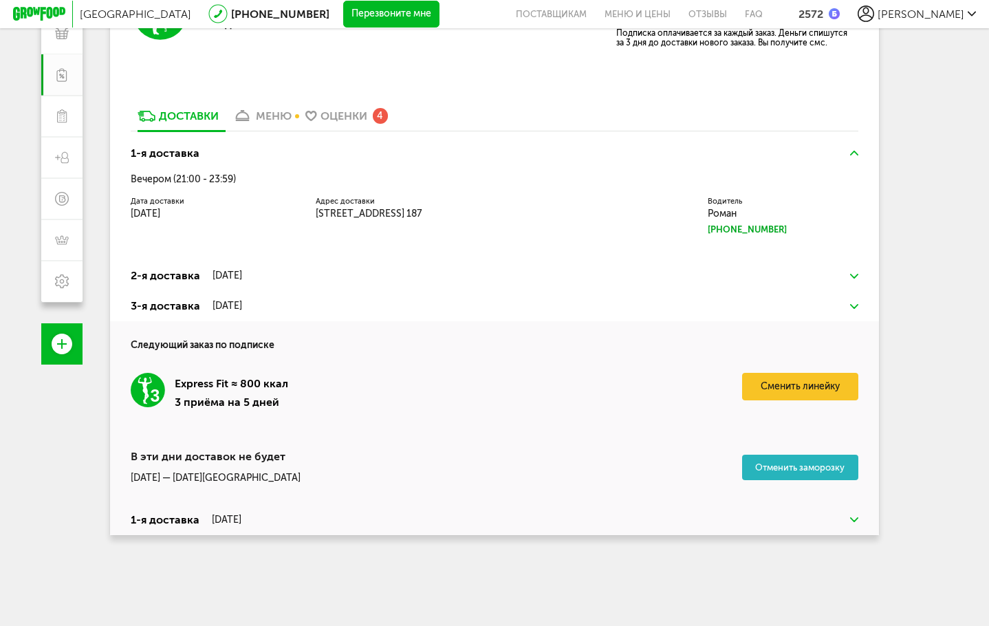
click at [370, 112] on link "Оценки 4" at bounding box center [347, 120] width 96 height 22
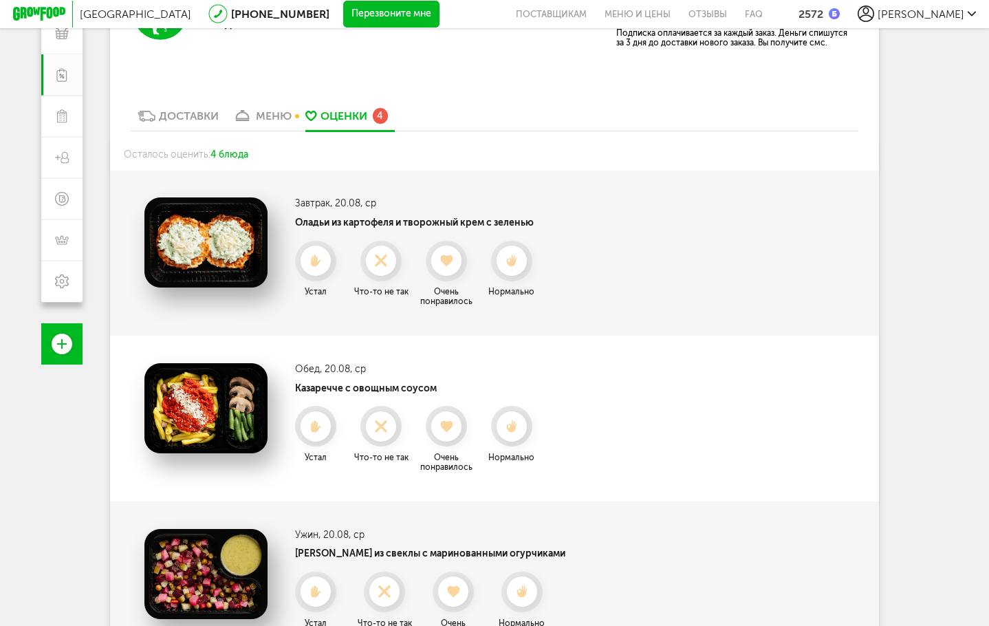
click at [516, 259] on icon at bounding box center [512, 261] width 30 height 12
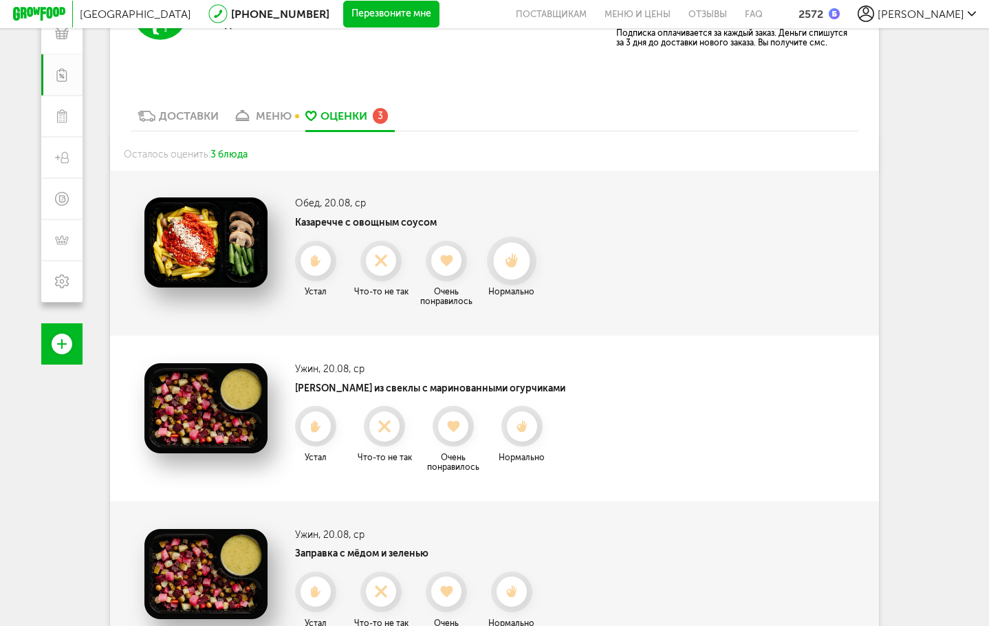
click at [521, 270] on div at bounding box center [511, 261] width 36 height 36
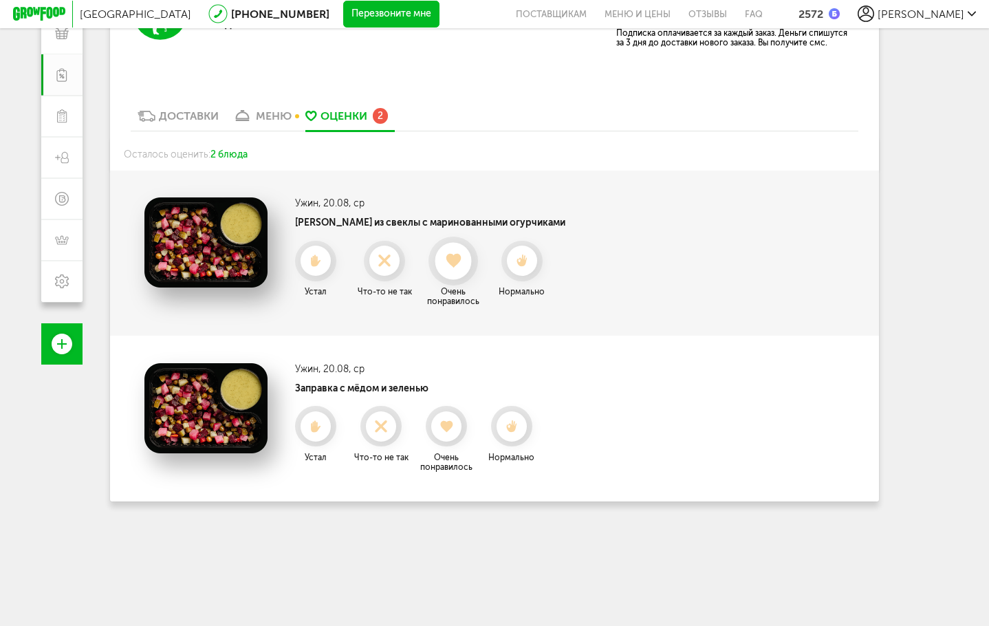
click at [456, 259] on icon at bounding box center [453, 260] width 36 height 15
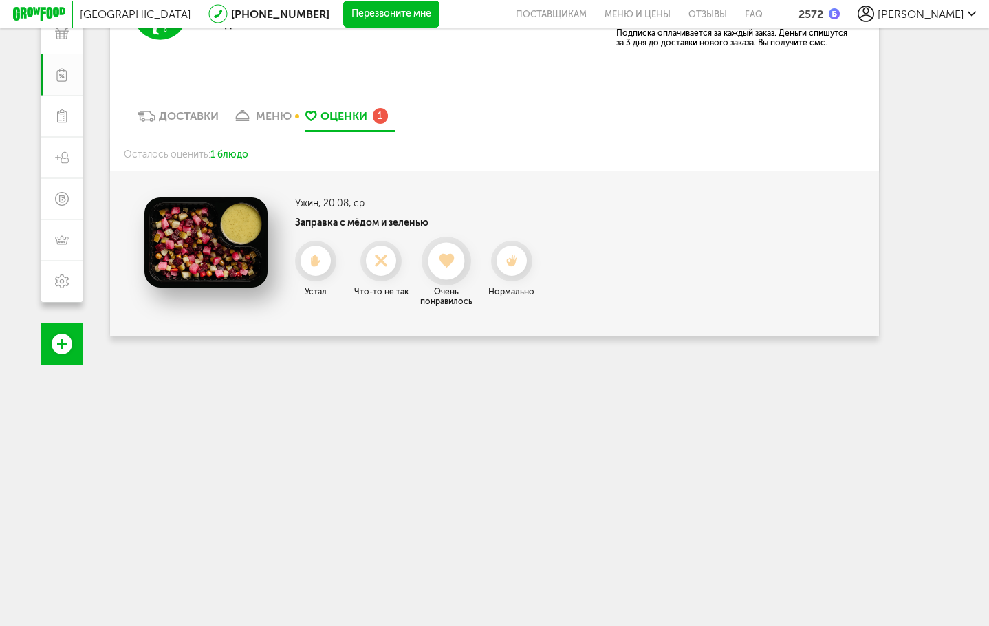
click at [448, 273] on div at bounding box center [447, 261] width 36 height 36
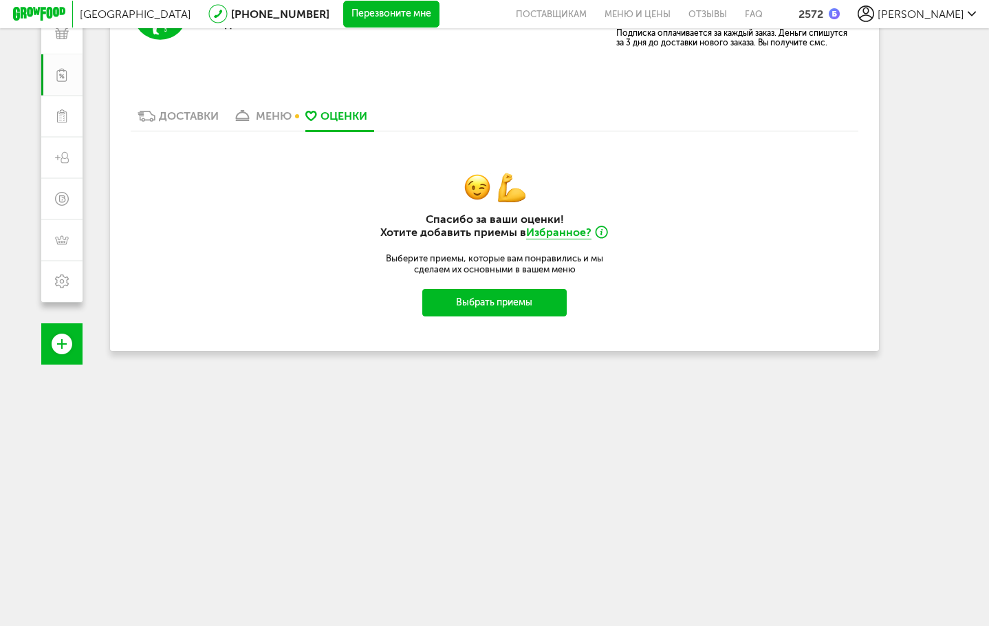
click at [283, 116] on div "меню" at bounding box center [274, 115] width 36 height 13
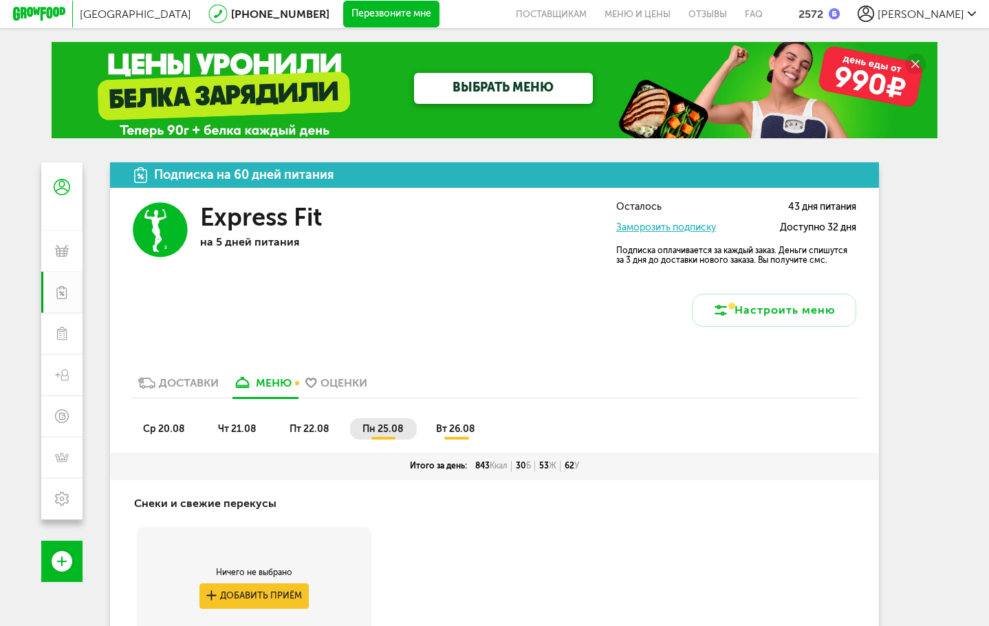
click at [463, 431] on span "вт 26.08" at bounding box center [455, 429] width 39 height 12
click at [214, 385] on div "Доставки" at bounding box center [189, 382] width 60 height 13
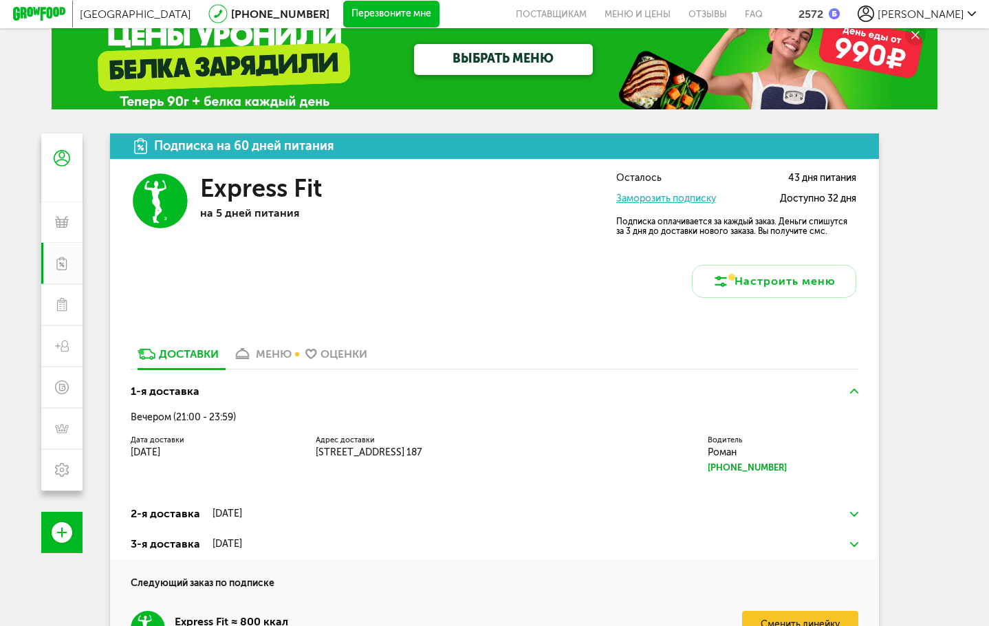
scroll to position [69, 0]
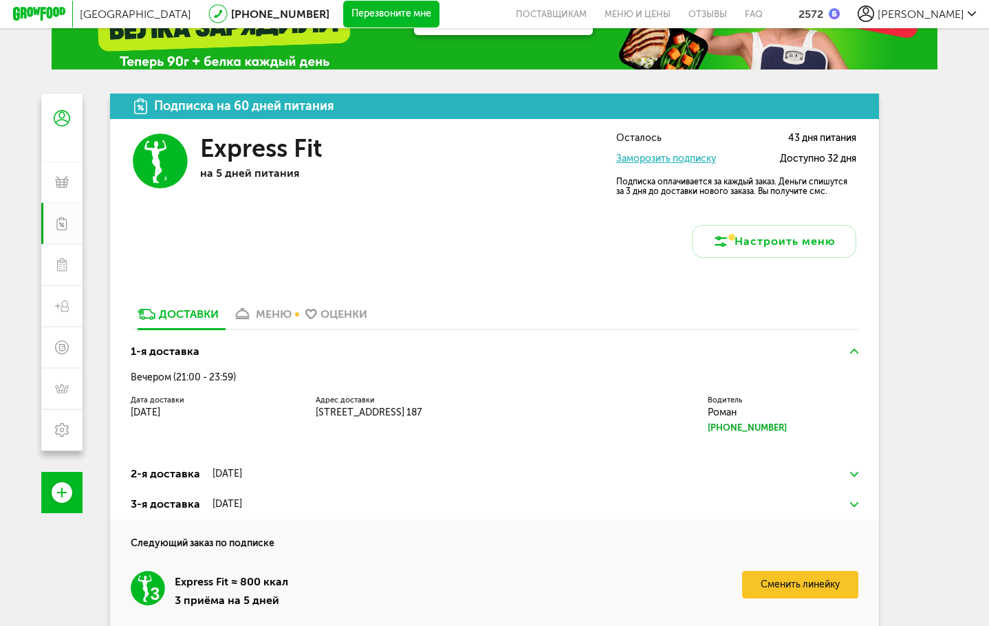
click at [853, 350] on img at bounding box center [854, 351] width 8 height 5
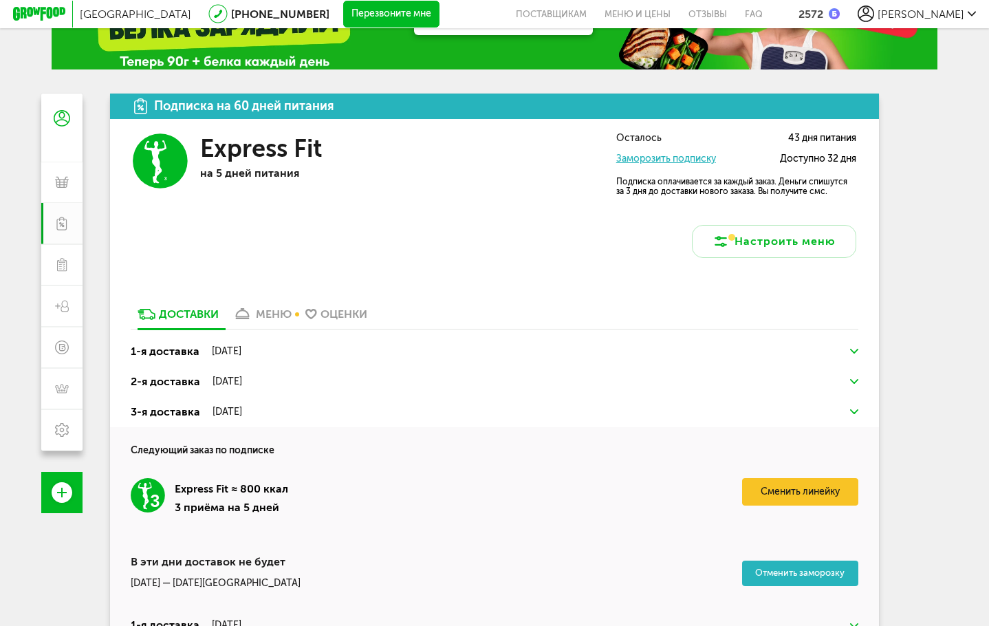
click at [856, 381] on img at bounding box center [854, 381] width 8 height 5
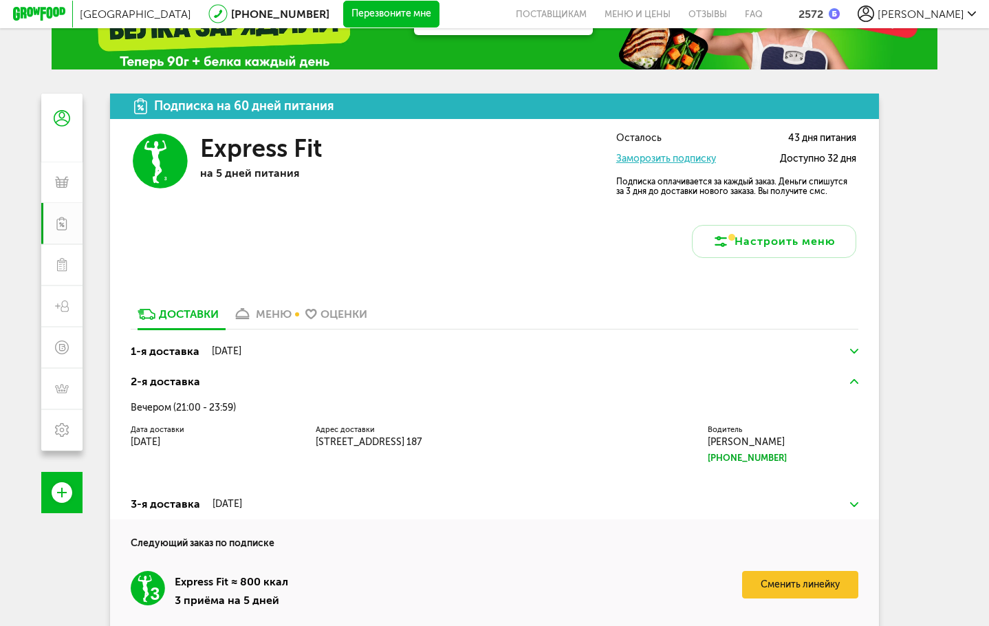
click at [856, 381] on img at bounding box center [854, 381] width 8 height 5
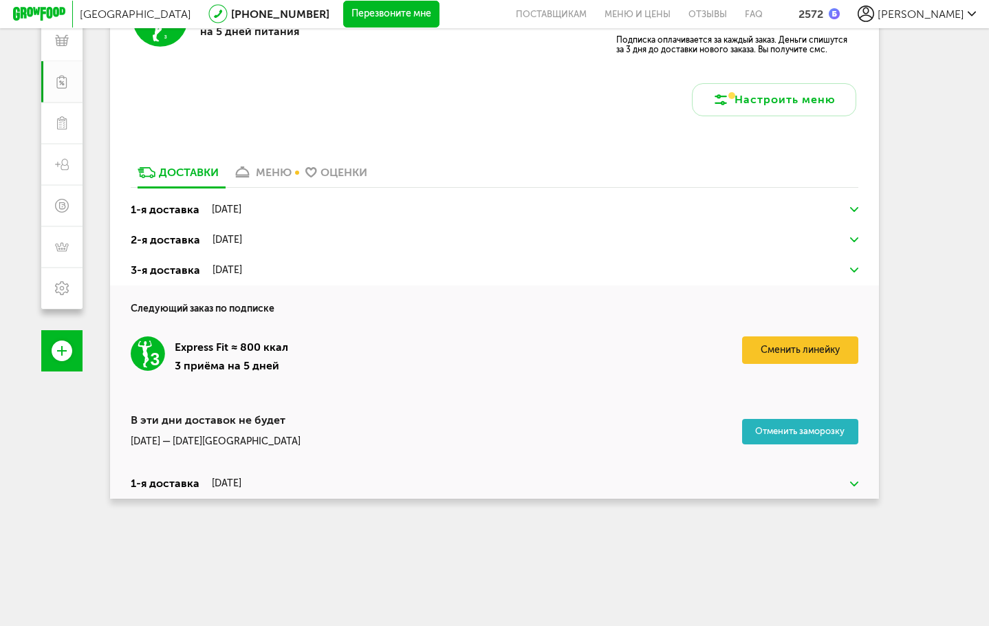
scroll to position [217, 0]
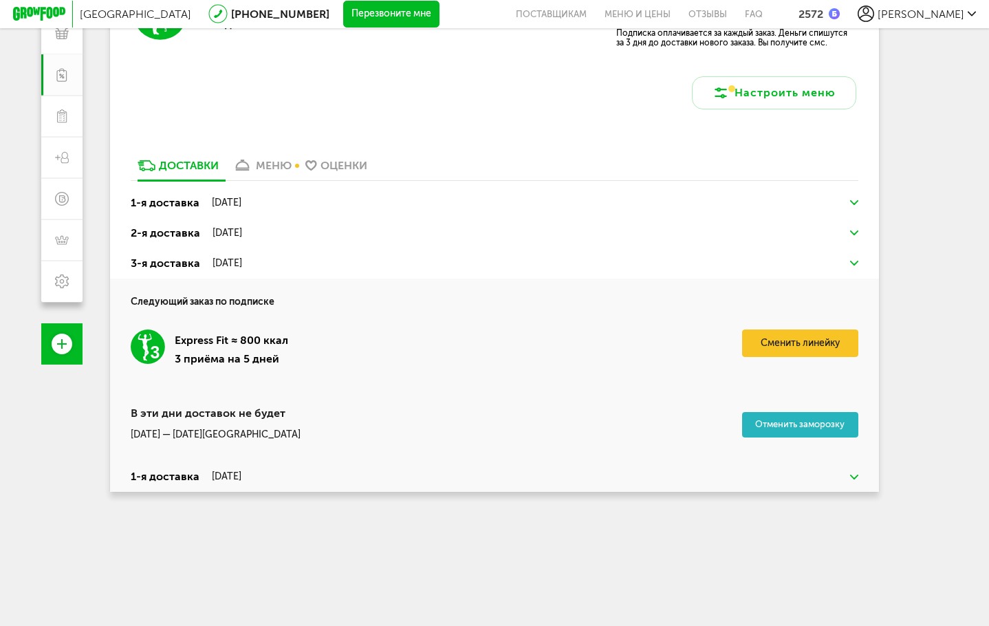
click at [857, 477] on img at bounding box center [854, 477] width 8 height 5
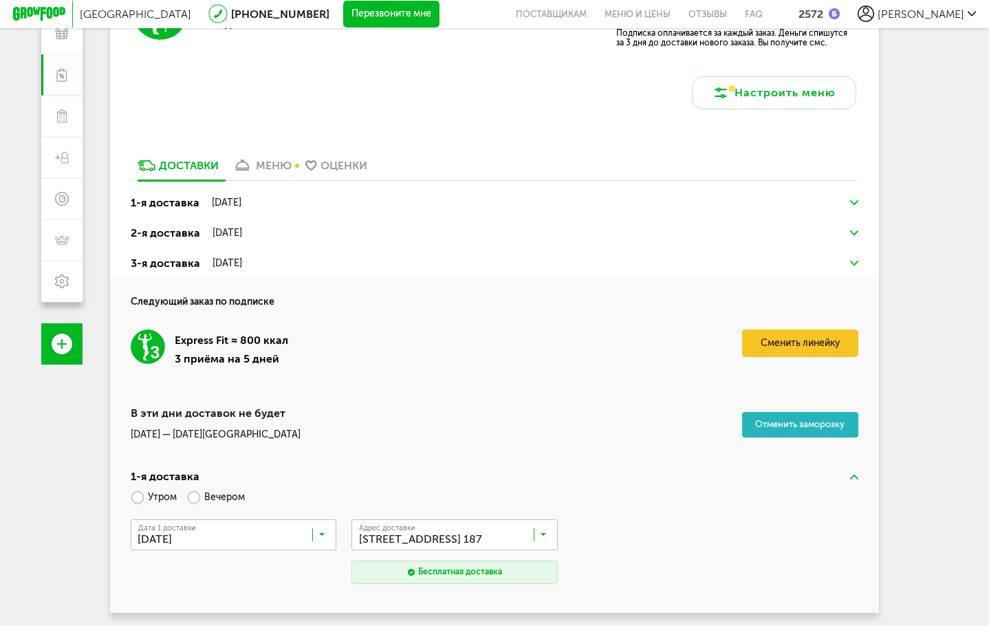
click at [857, 477] on img at bounding box center [854, 477] width 8 height 5
